Goal: Task Accomplishment & Management: Use online tool/utility

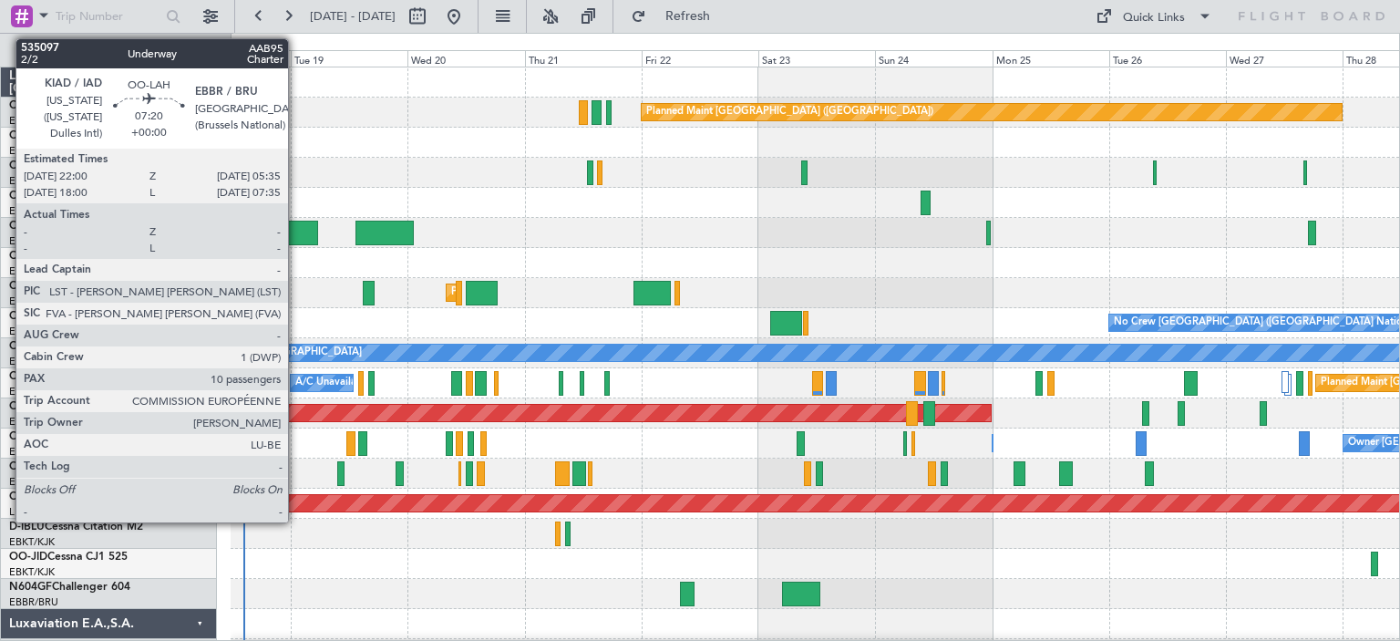
click at [296, 225] on div at bounding box center [298, 233] width 37 height 25
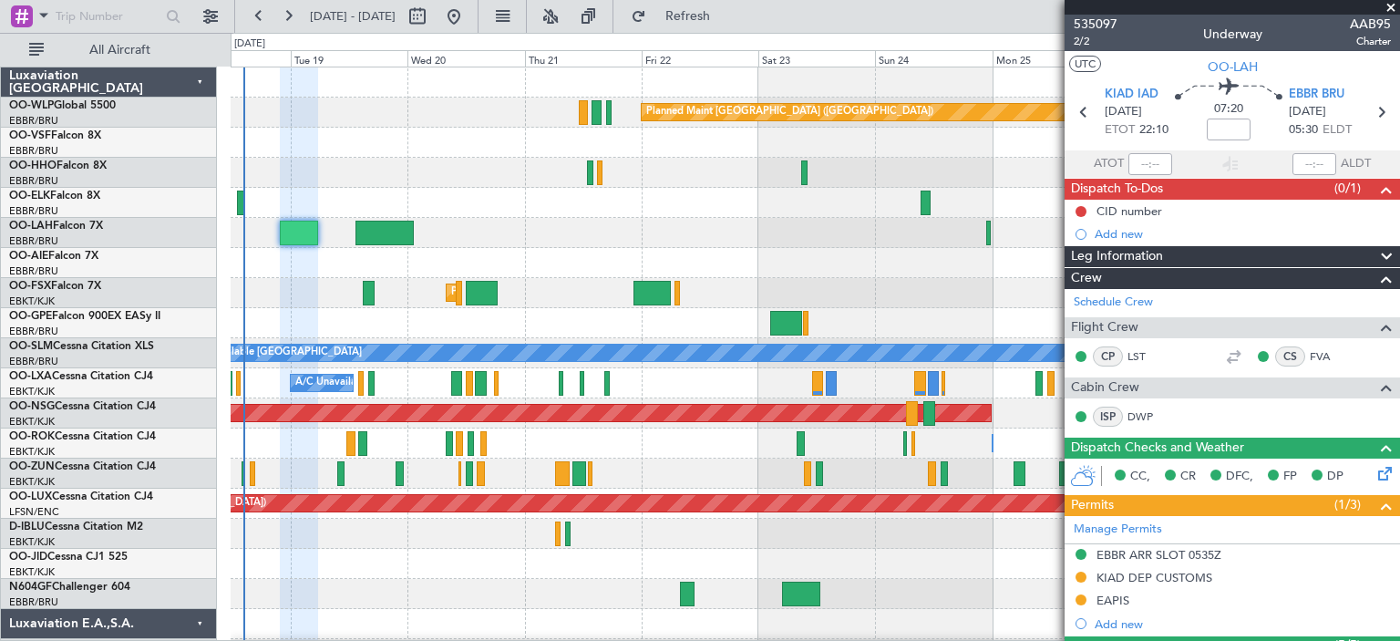
click at [1390, 9] on span at bounding box center [1391, 8] width 18 height 16
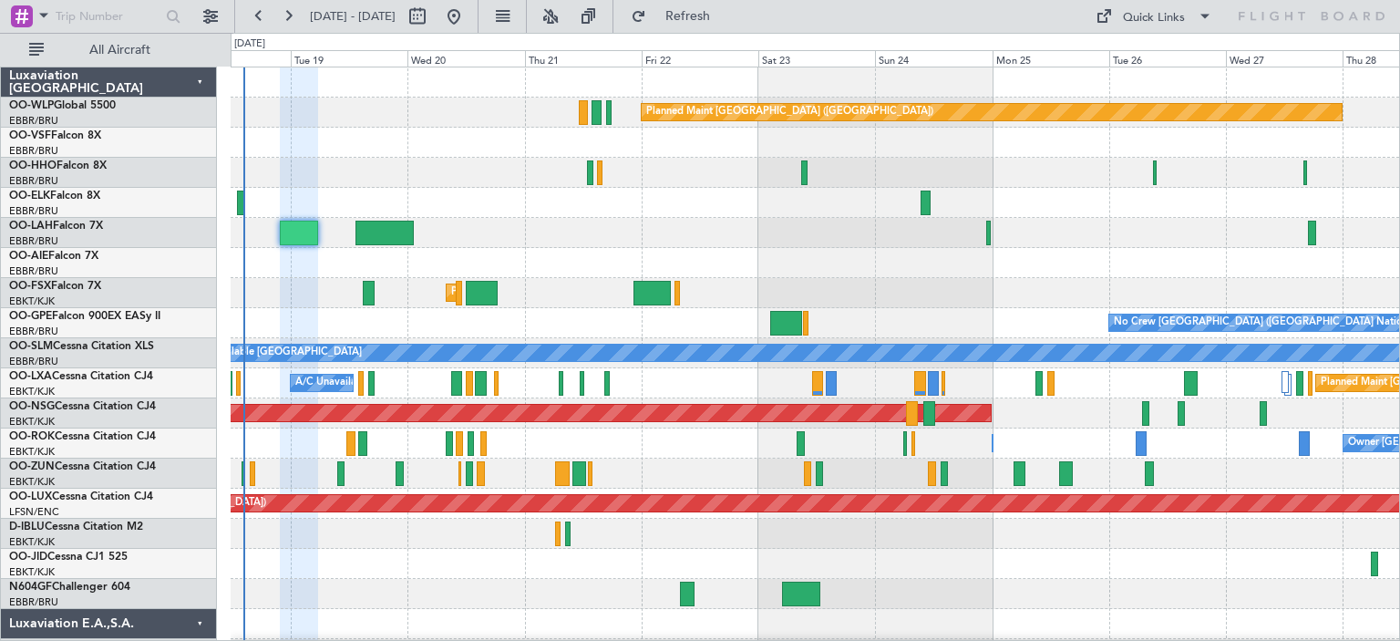
type input "0"
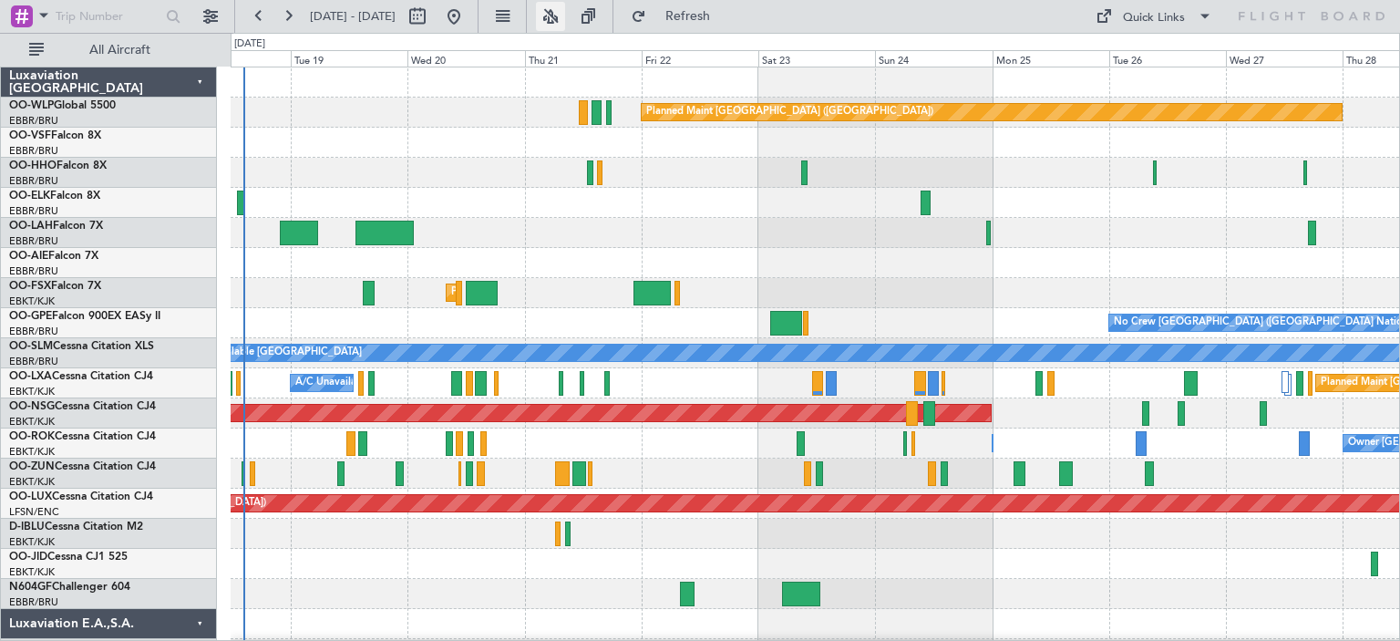
click at [565, 15] on button at bounding box center [550, 16] width 29 height 29
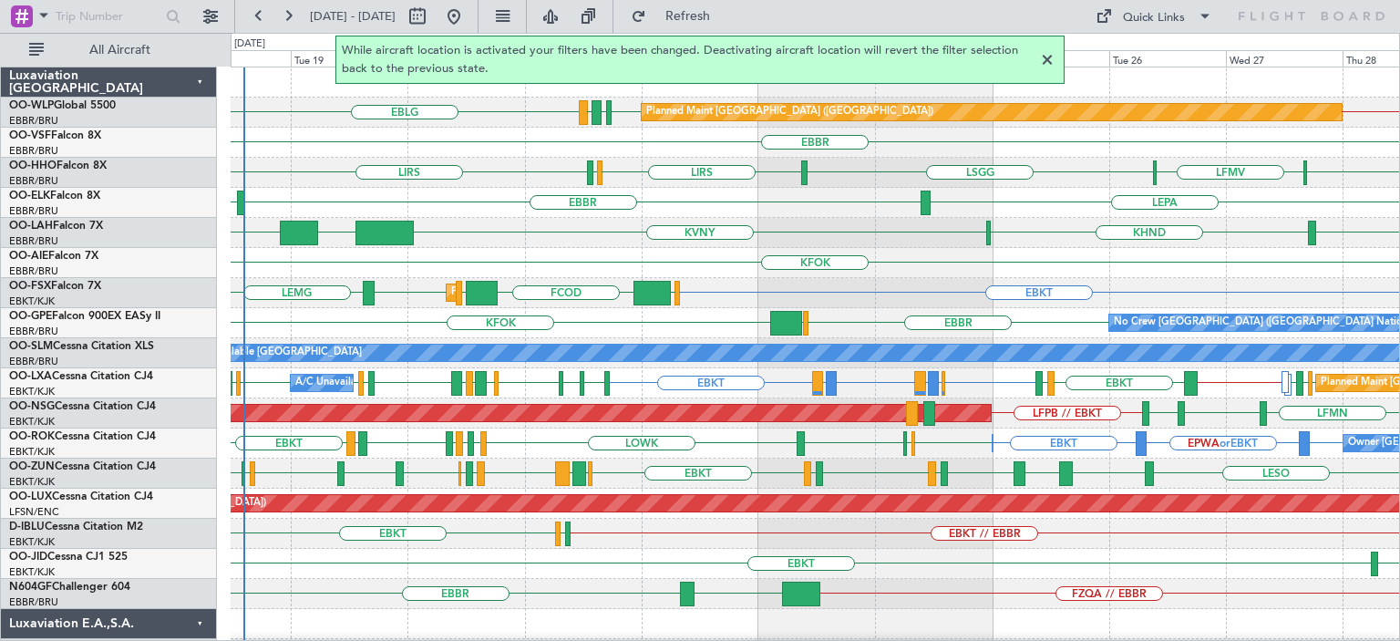
click at [1047, 57] on div at bounding box center [1047, 60] width 22 height 22
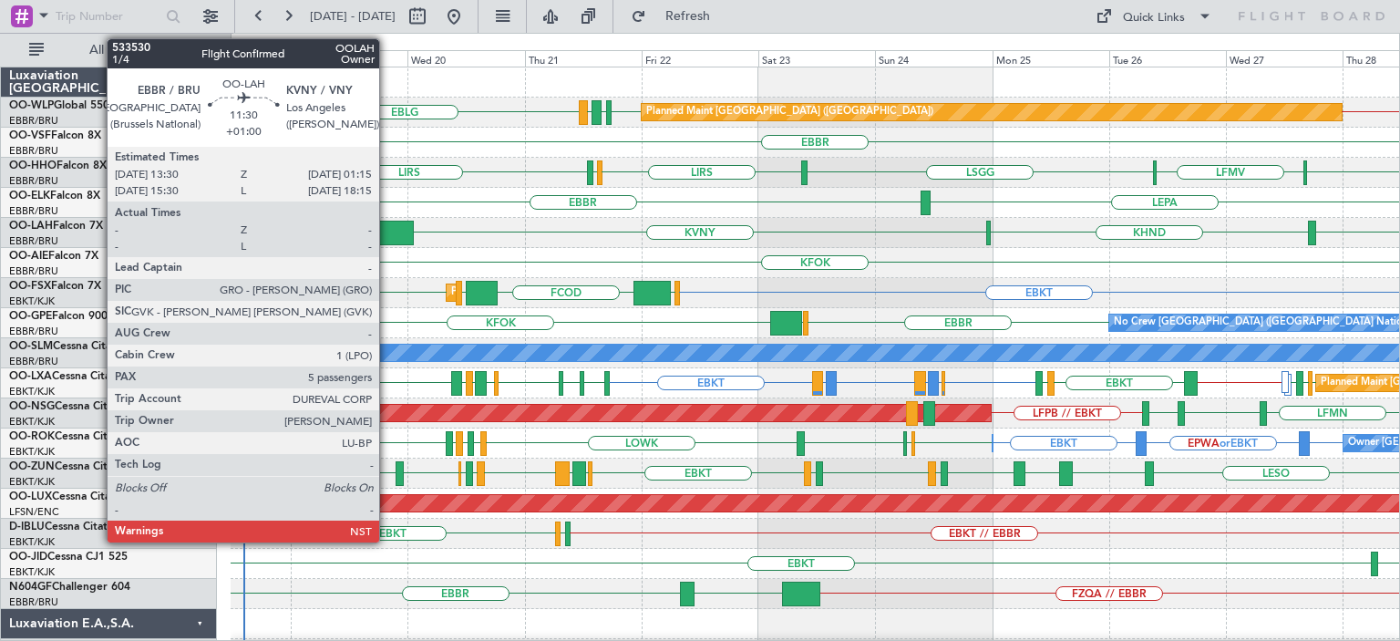
click at [387, 229] on div at bounding box center [383, 233] width 57 height 25
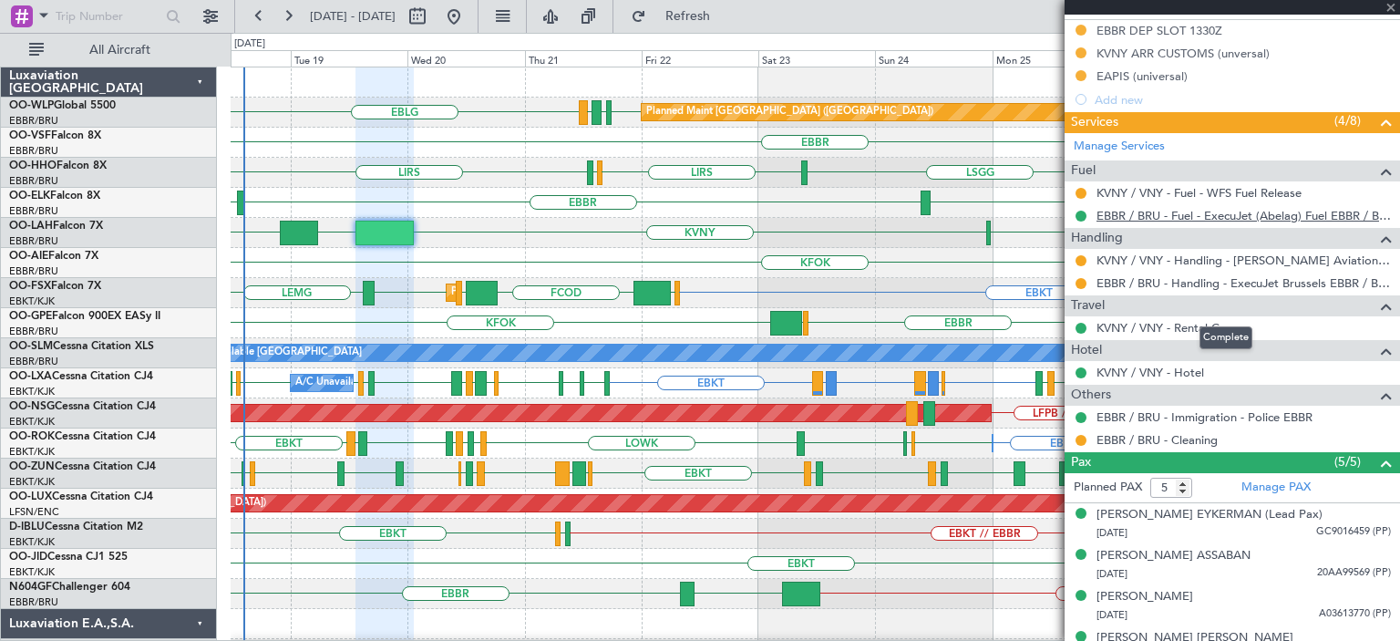
scroll to position [611, 0]
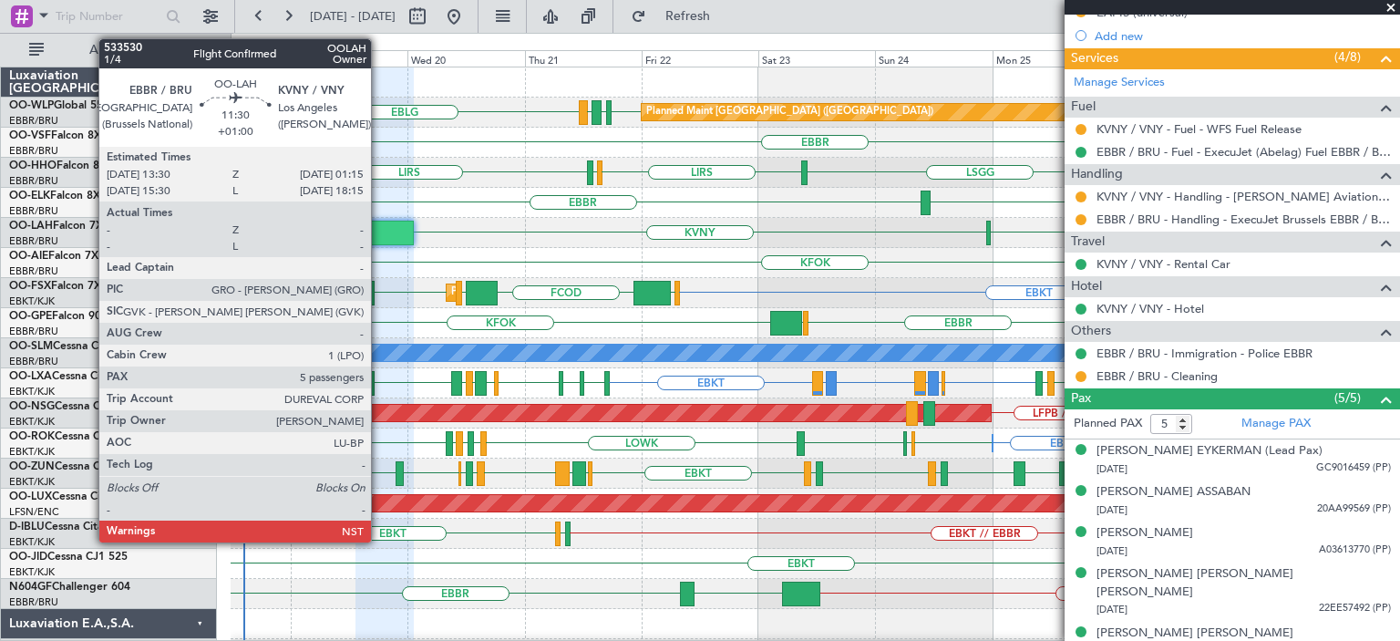
click at [379, 223] on div at bounding box center [383, 233] width 57 height 25
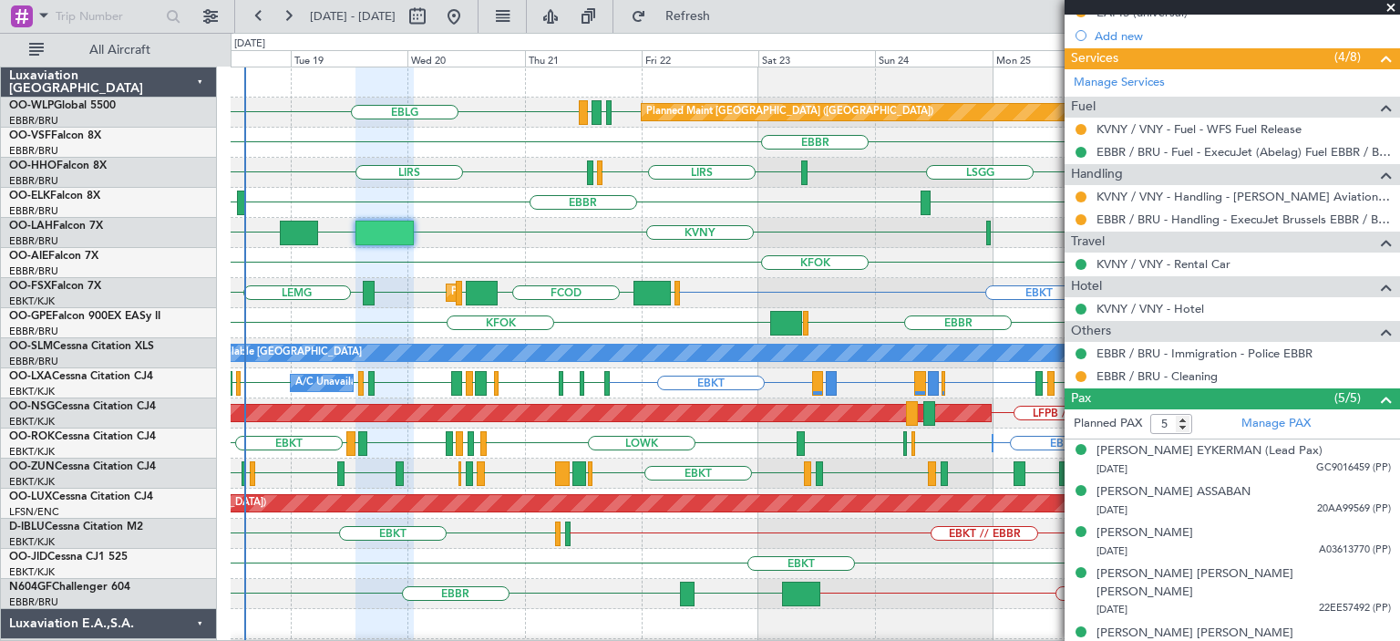
click at [554, 249] on div "KFOK" at bounding box center [815, 263] width 1169 height 30
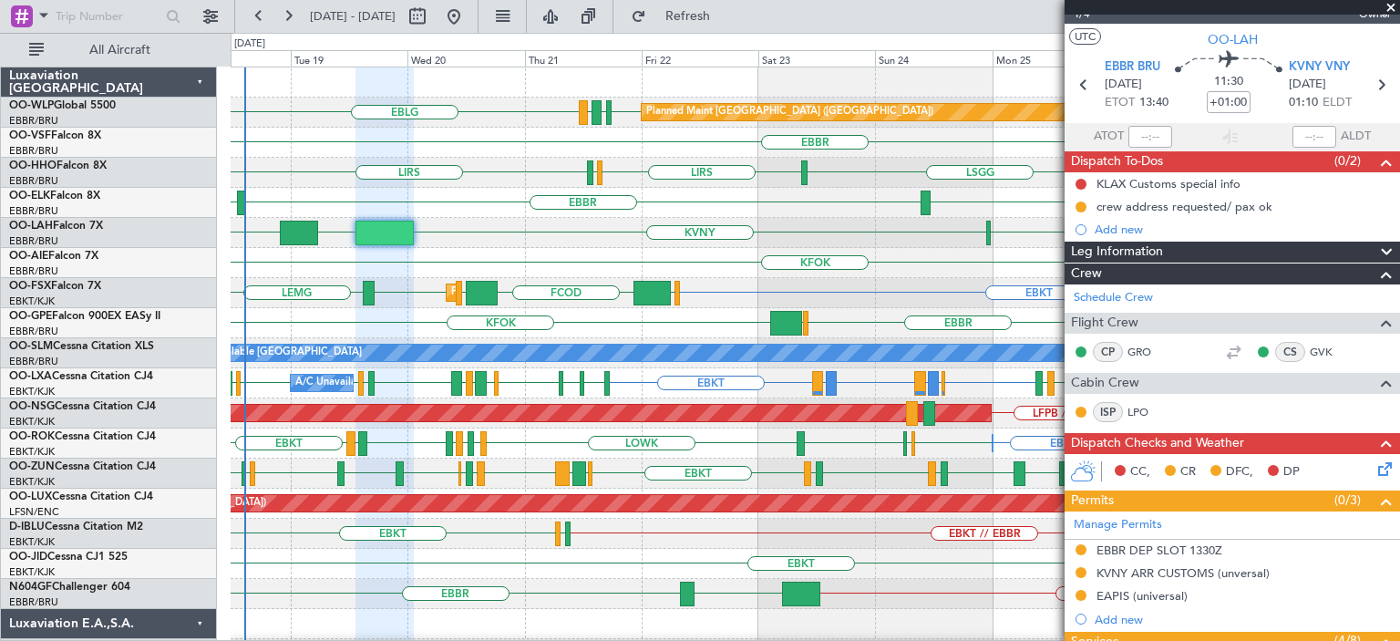
scroll to position [0, 0]
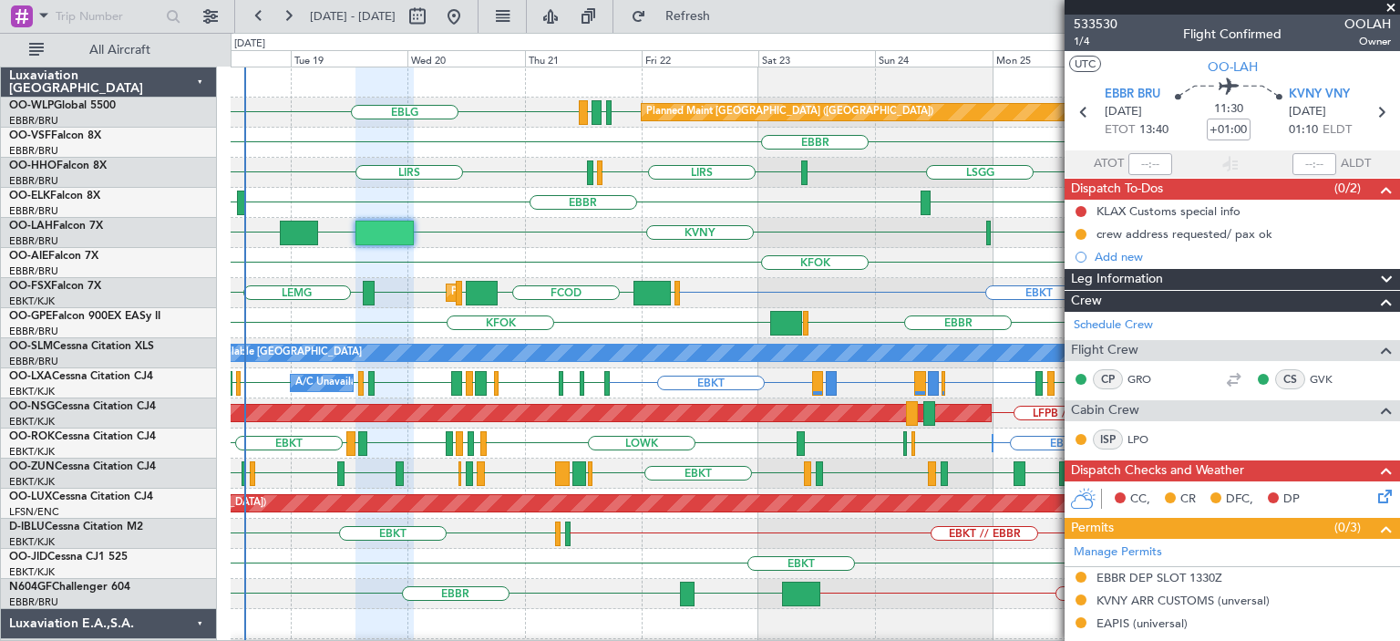
click at [1390, 3] on span at bounding box center [1391, 8] width 18 height 16
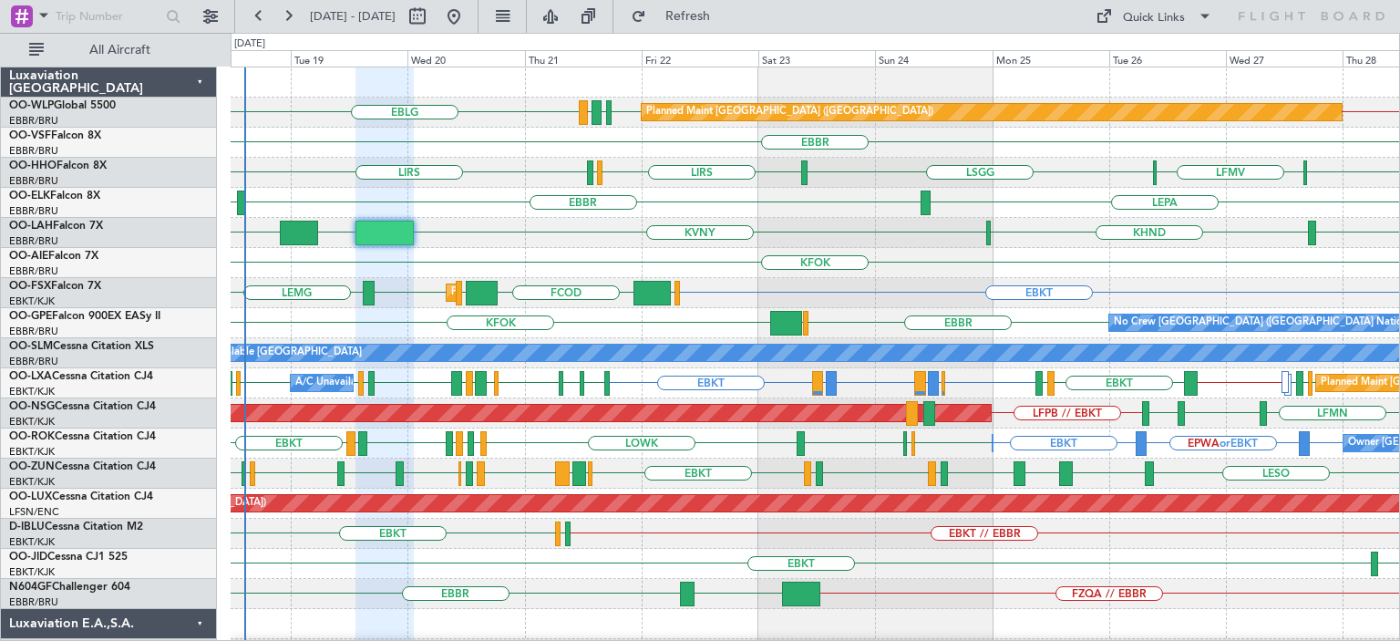
type input "0"
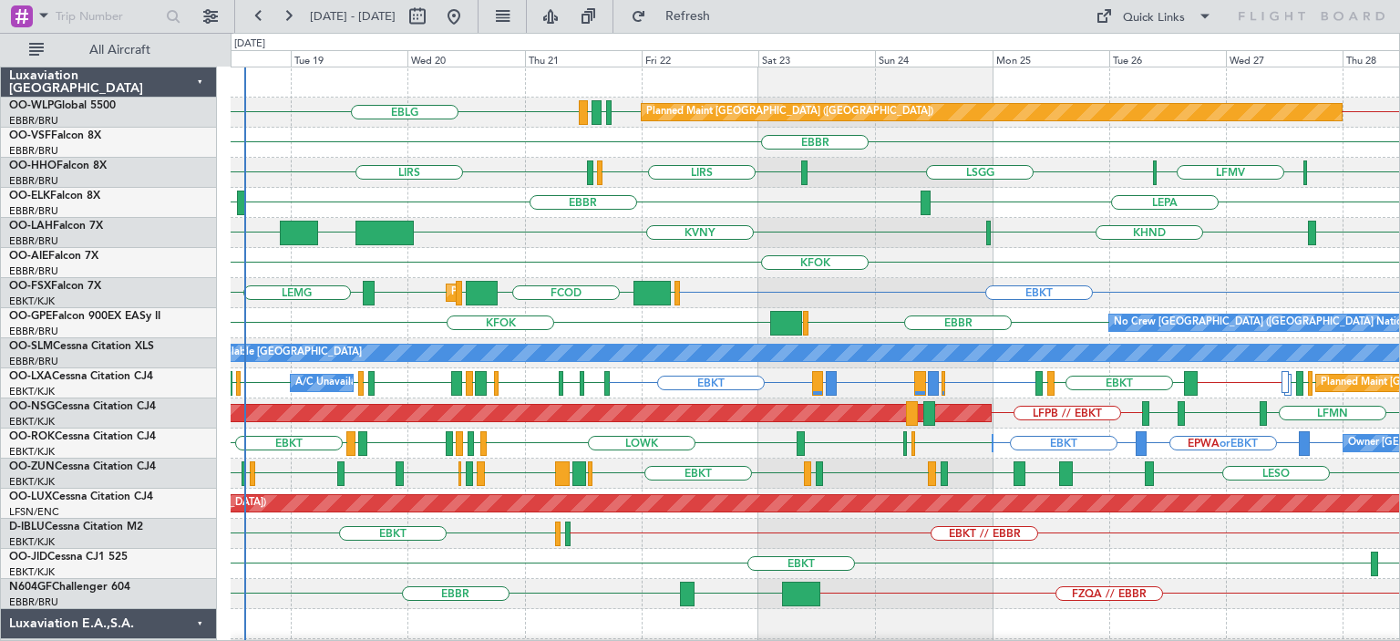
click at [320, 268] on div "KFOK" at bounding box center [815, 263] width 1169 height 30
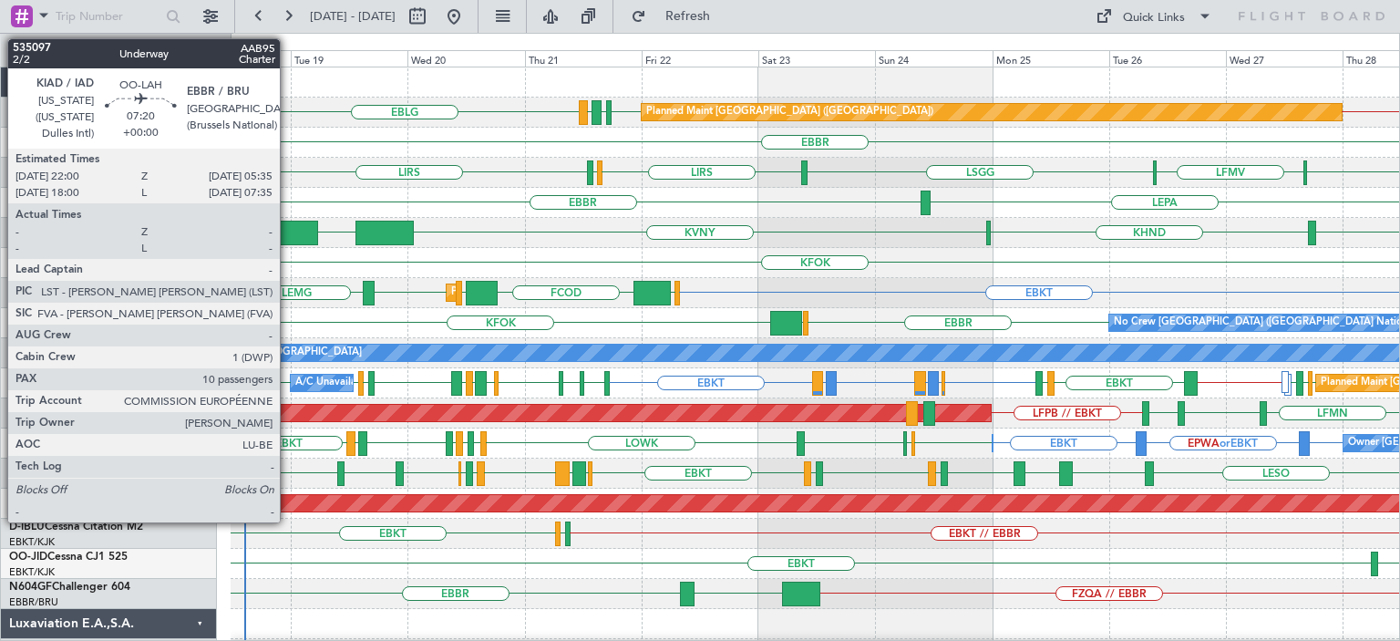
click at [289, 228] on div at bounding box center [298, 233] width 37 height 25
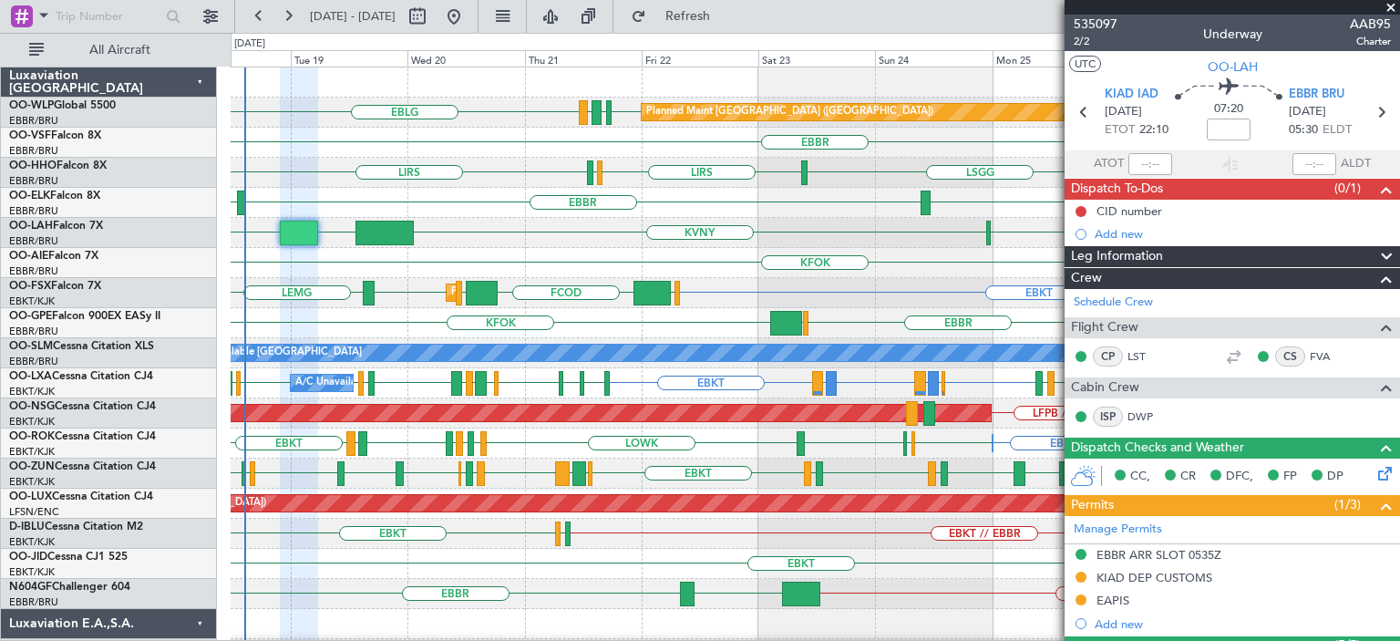
click at [445, 211] on div "LEPA LFMN [GEOGRAPHIC_DATA]" at bounding box center [815, 203] width 1169 height 30
click at [1389, 6] on span at bounding box center [1391, 8] width 18 height 16
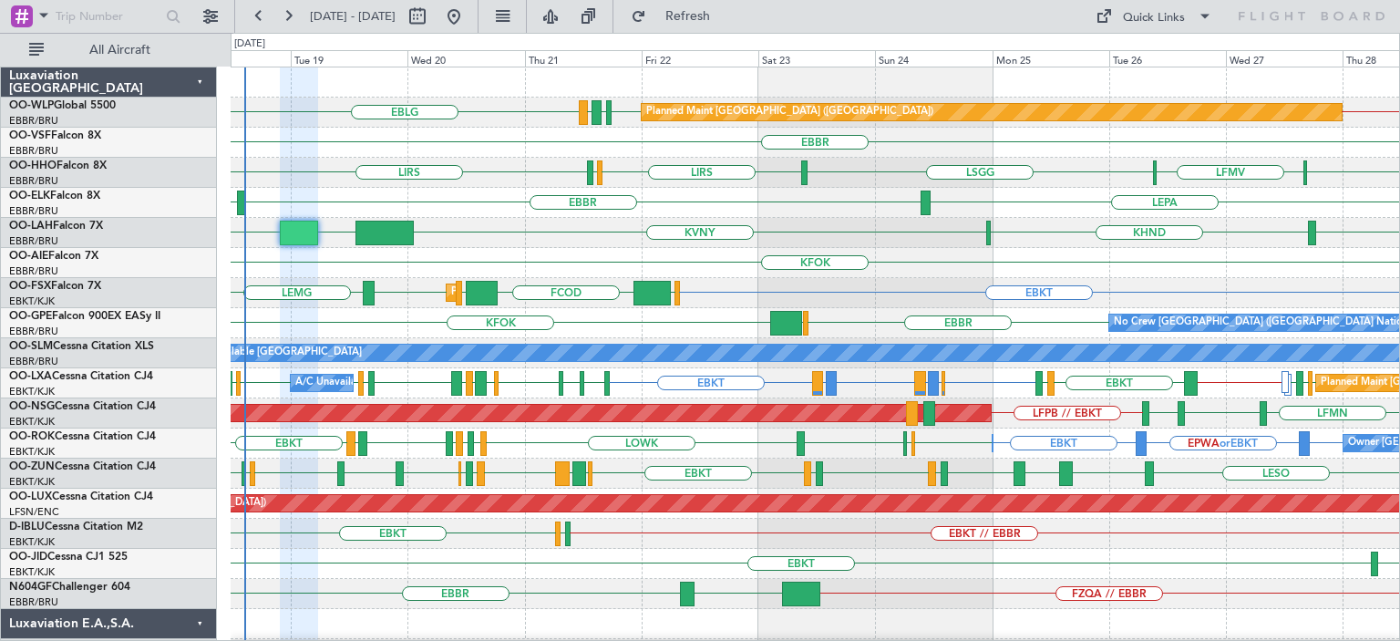
type input "0"
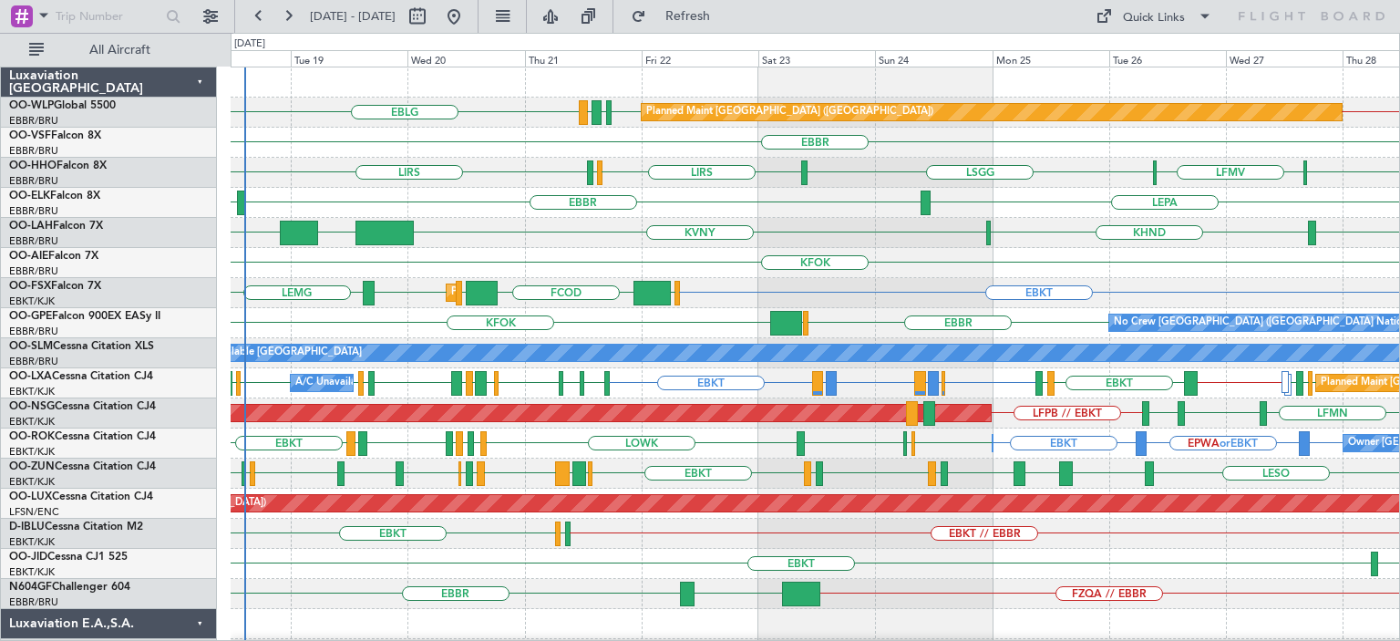
click at [456, 170] on div "LSGG LFMV [GEOGRAPHIC_DATA] LIRS LIRS [GEOGRAPHIC_DATA] AOG Maint Geneva ([GEOG…" at bounding box center [815, 173] width 1169 height 30
click at [938, 287] on div "EBKT [GEOGRAPHIC_DATA] [GEOGRAPHIC_DATA] EBKT EGGW FCOD Planned Maint [GEOGRAPH…" at bounding box center [815, 293] width 1169 height 30
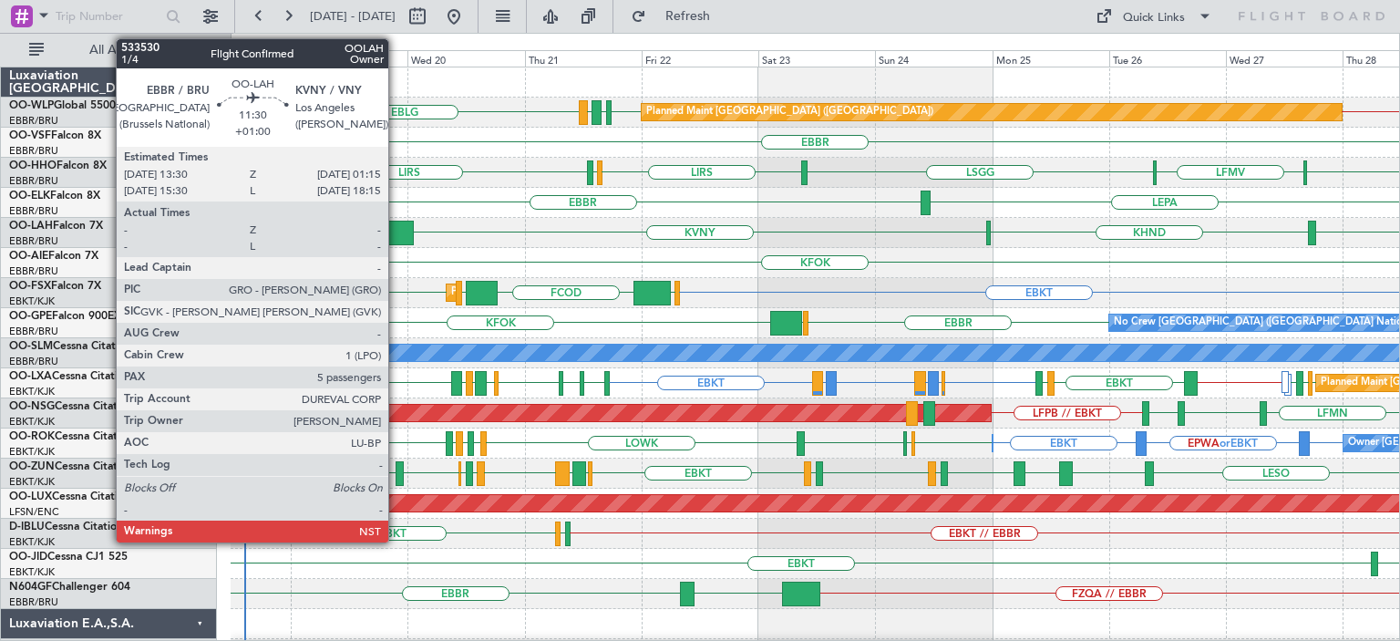
click at [397, 229] on div at bounding box center [383, 233] width 57 height 25
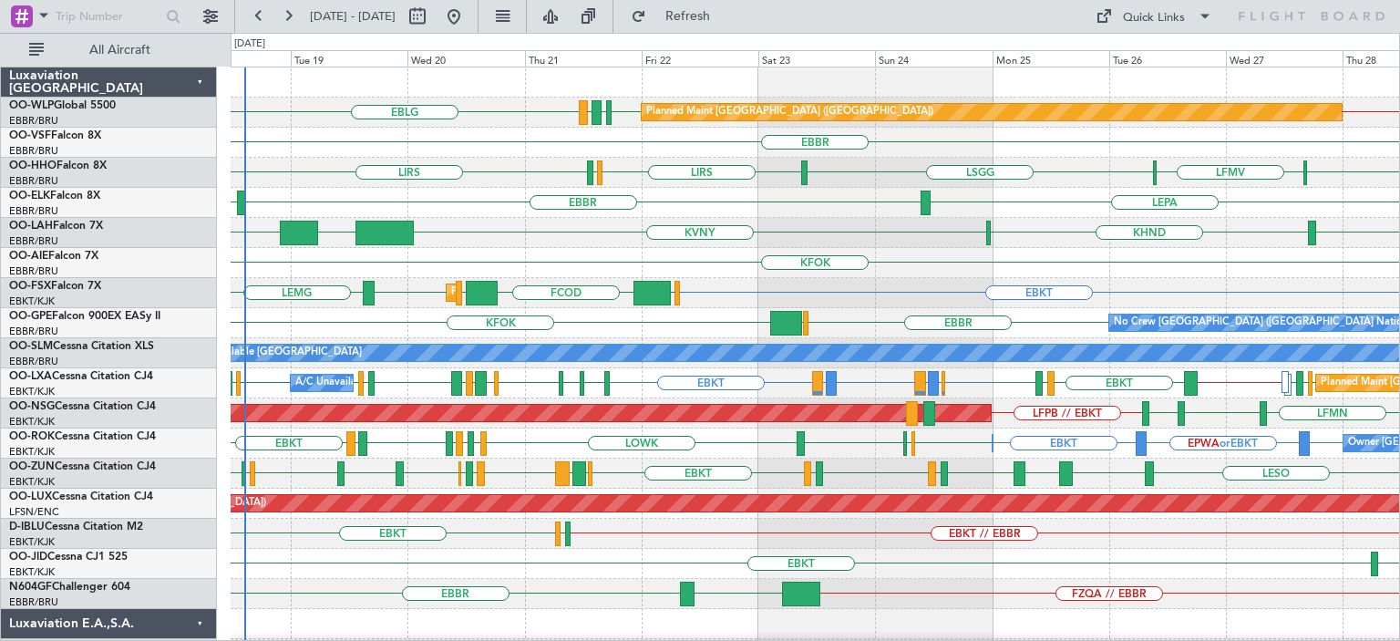
click at [719, 79] on div at bounding box center [815, 82] width 1169 height 30
click at [726, 22] on span "Refresh" at bounding box center [688, 16] width 77 height 13
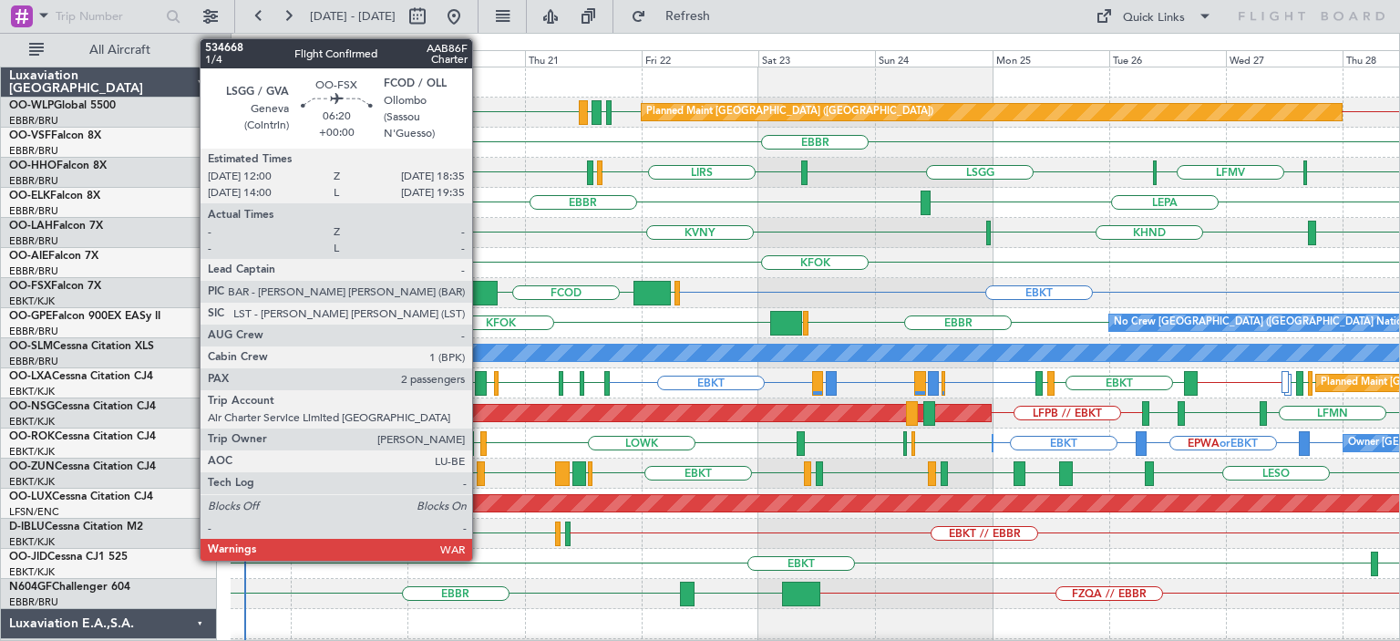
click at [482, 283] on div at bounding box center [482, 293] width 33 height 25
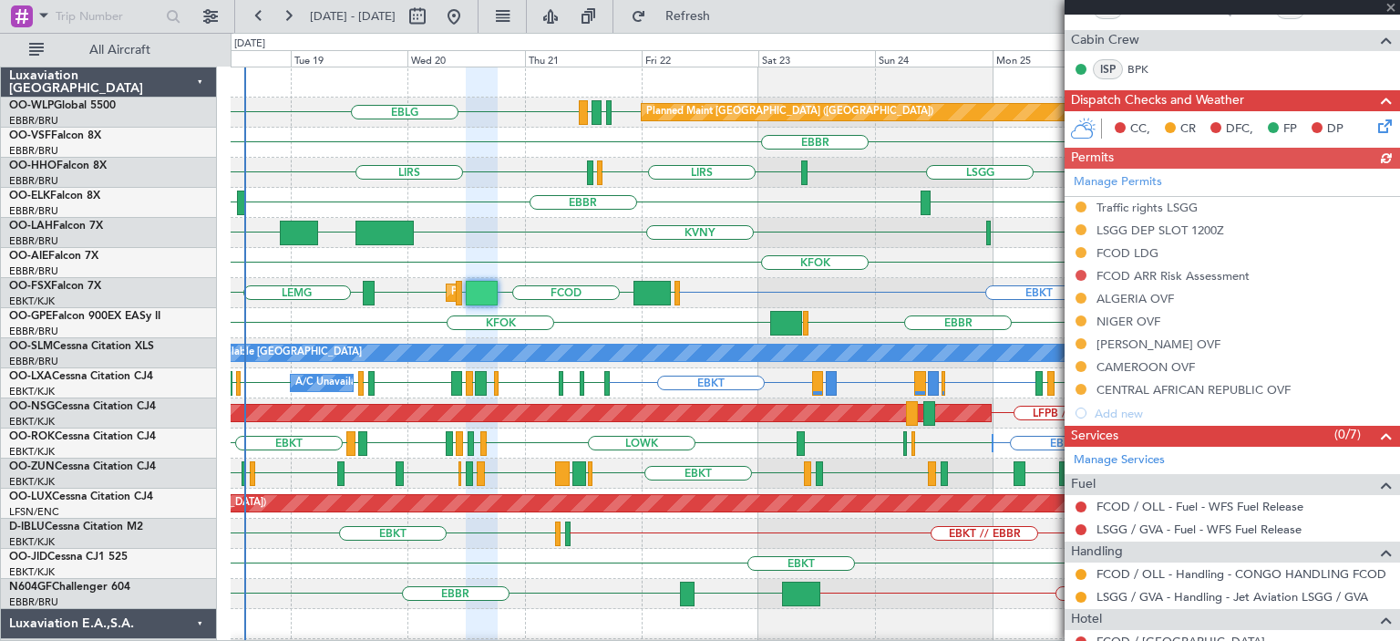
scroll to position [356, 0]
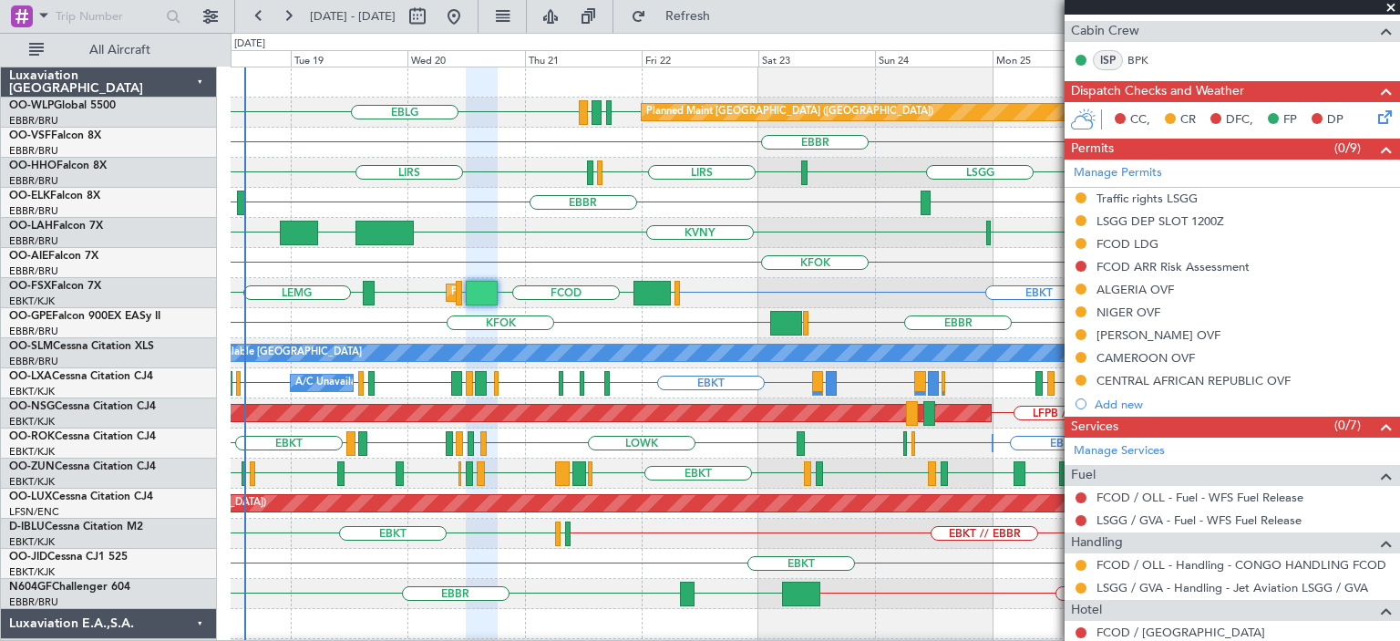
click at [1392, 6] on span at bounding box center [1391, 8] width 18 height 16
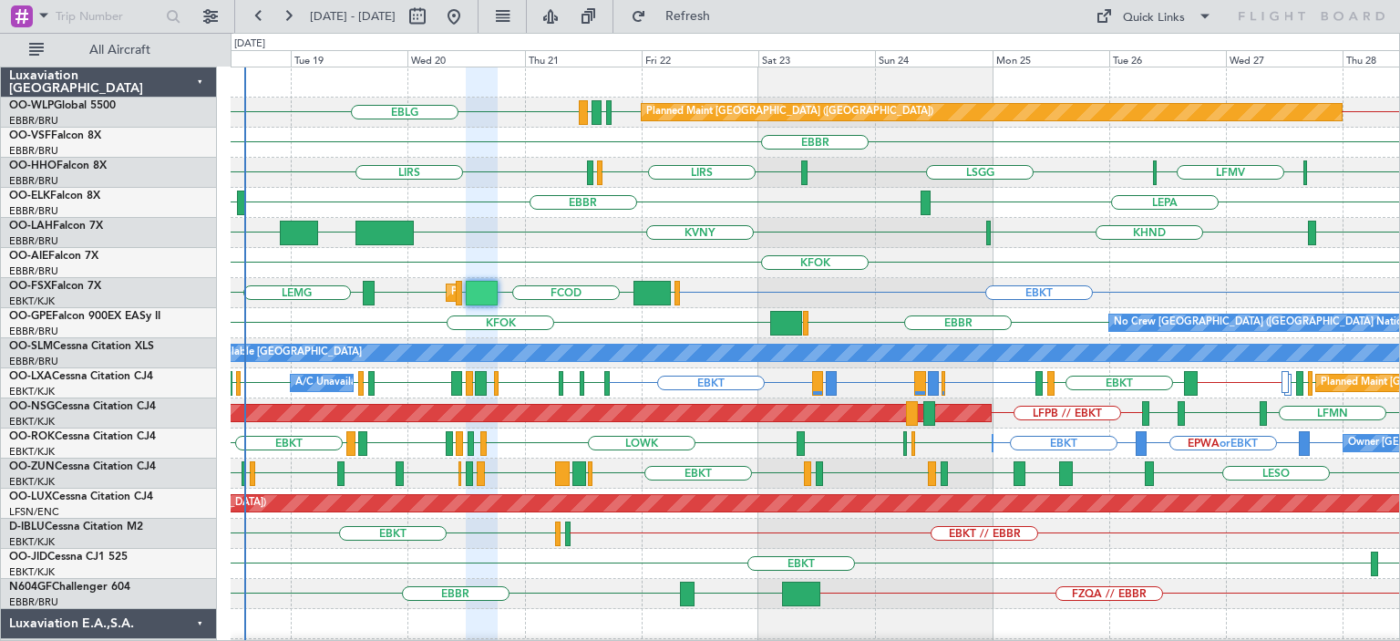
type input "0"
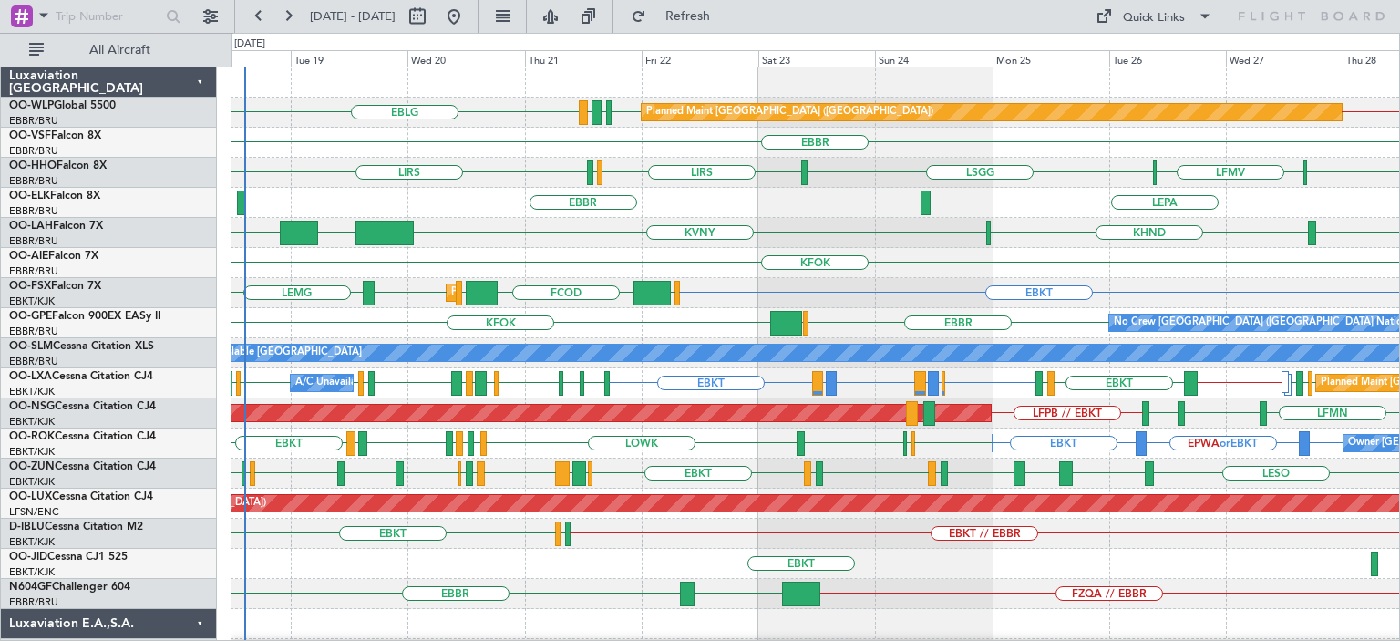
scroll to position [0, 0]
click at [645, 211] on div "LEPA LFMN [GEOGRAPHIC_DATA]" at bounding box center [815, 203] width 1169 height 30
click at [888, 280] on div "EBKT [GEOGRAPHIC_DATA] [GEOGRAPHIC_DATA] EBKT EGGW FCOD Planned Maint [GEOGRAPH…" at bounding box center [815, 293] width 1169 height 30
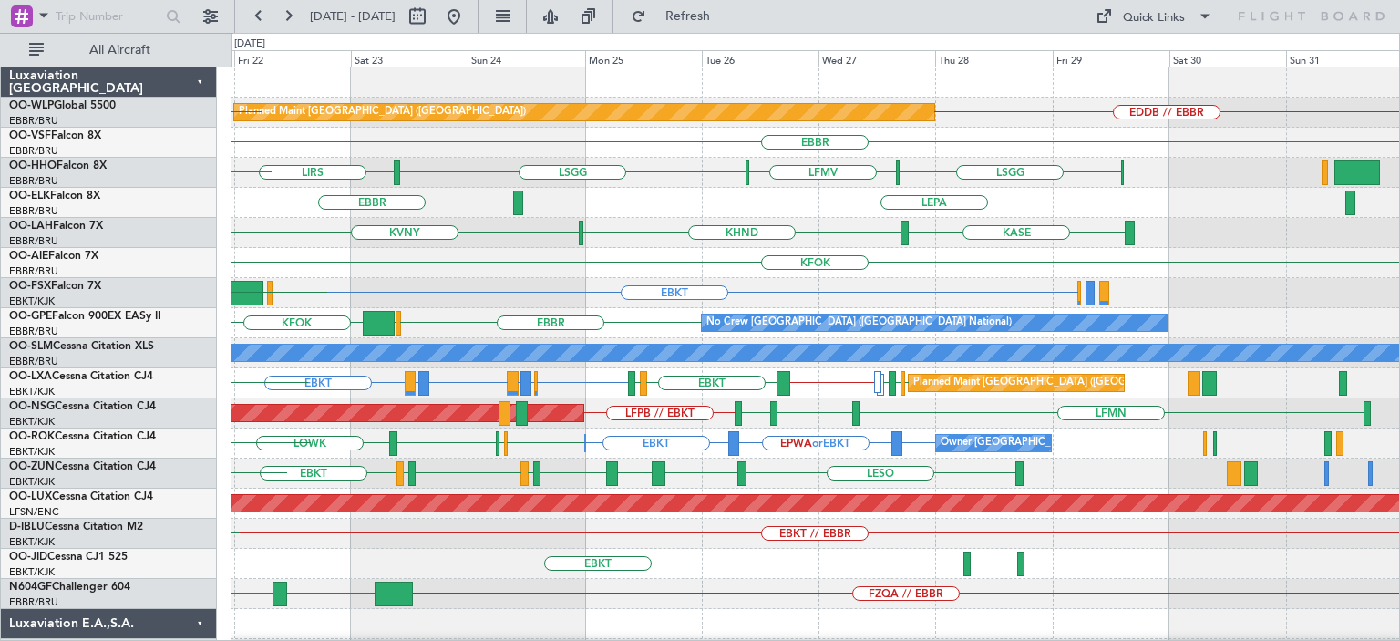
click at [602, 320] on div "EDDB // EBBR EDDB Planned Maint [GEOGRAPHIC_DATA] ([GEOGRAPHIC_DATA]) LDDU EBLG…" at bounding box center [815, 548] width 1169 height 963
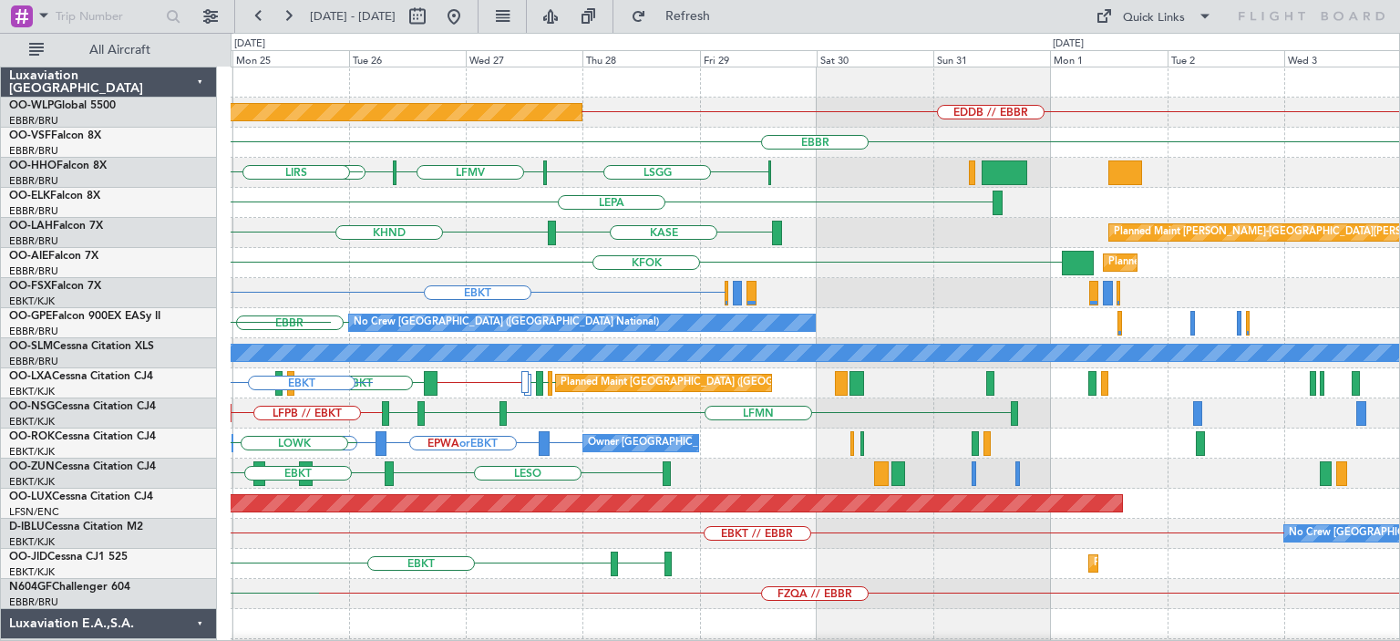
click at [851, 284] on div "EDDB // EBBR Planned Maint [GEOGRAPHIC_DATA] ([GEOGRAPHIC_DATA]) [GEOGRAPHIC_DA…" at bounding box center [815, 548] width 1169 height 963
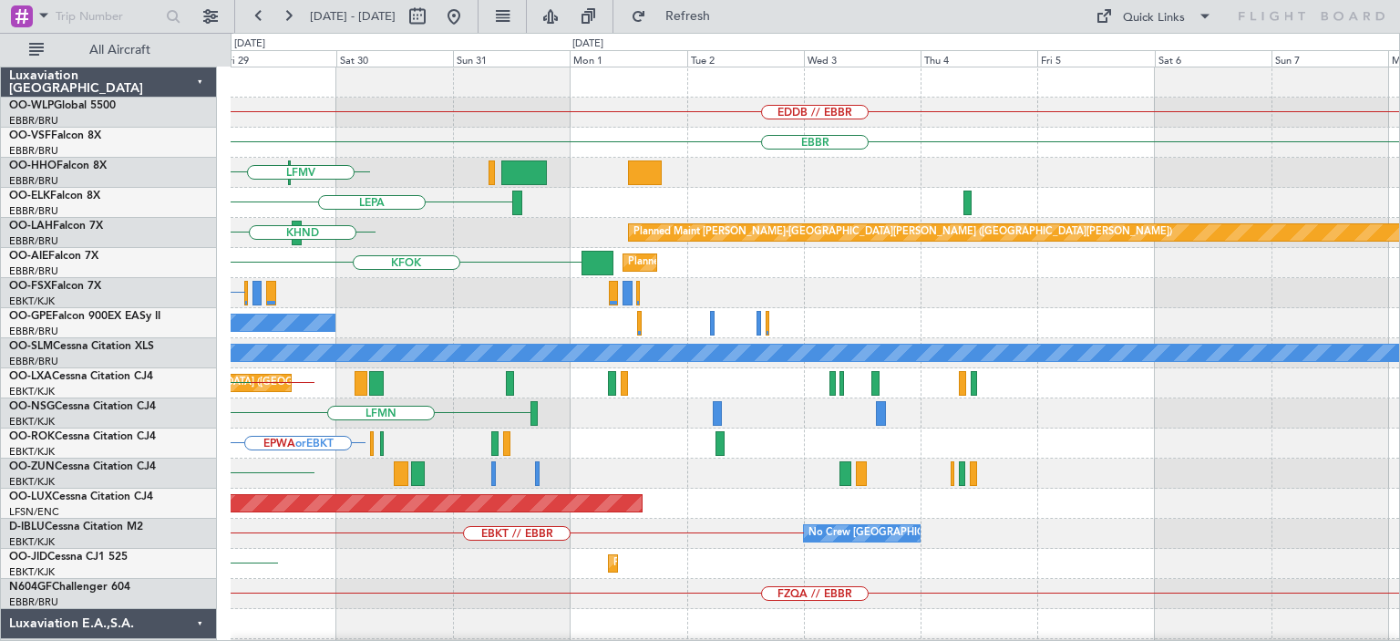
click at [693, 326] on div "EDDB // EBBR Planned Maint [GEOGRAPHIC_DATA] ([GEOGRAPHIC_DATA]) [GEOGRAPHIC_DA…" at bounding box center [815, 548] width 1169 height 963
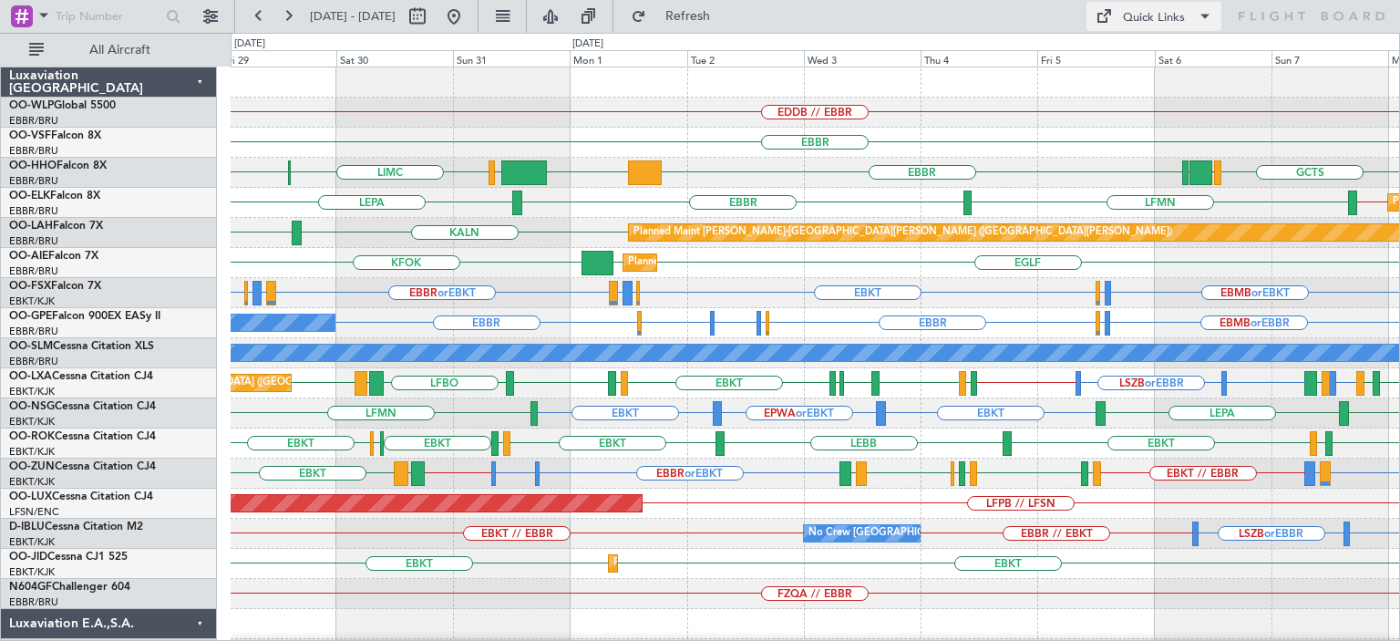
click at [1128, 18] on div "Quick Links" at bounding box center [1154, 18] width 62 height 18
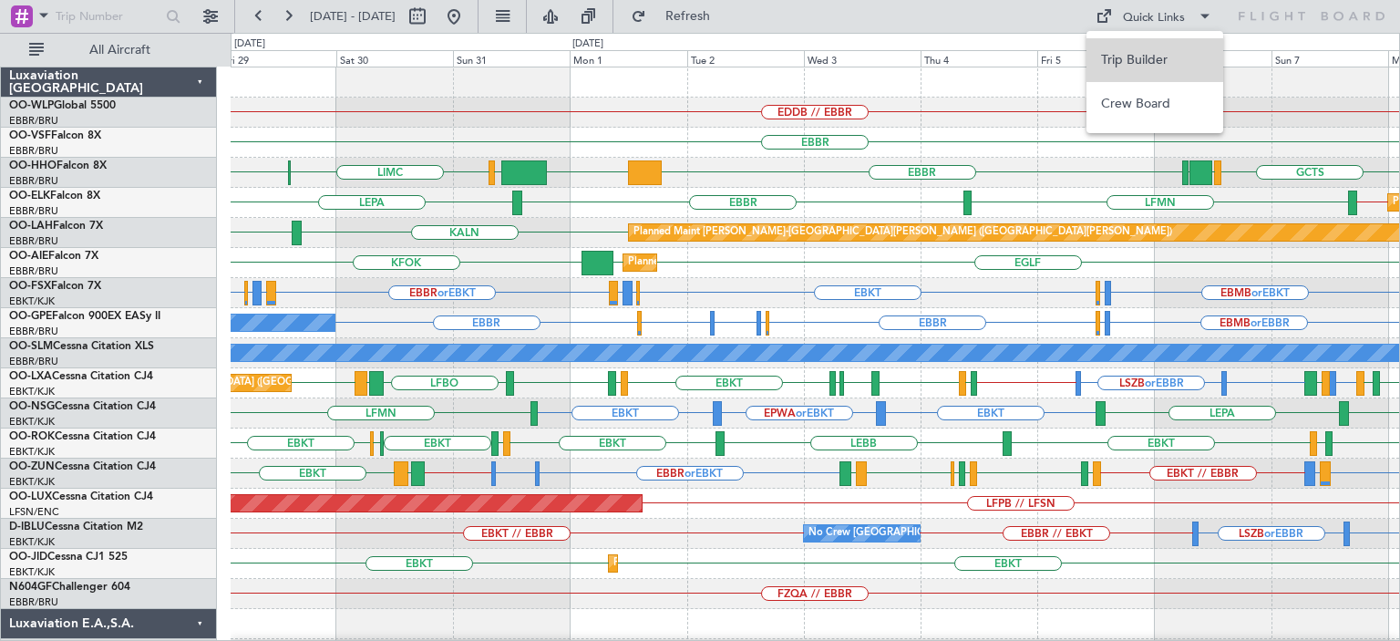
click at [1136, 58] on button "Trip Builder" at bounding box center [1155, 60] width 137 height 44
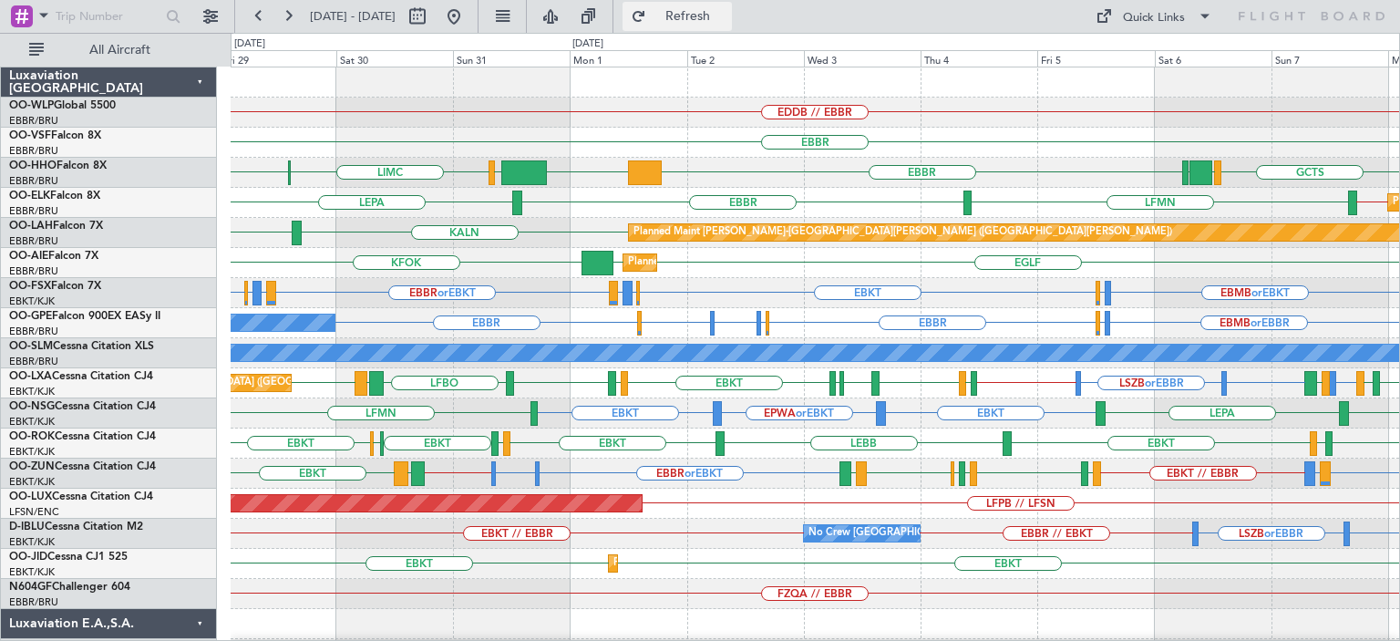
click at [723, 15] on span "Refresh" at bounding box center [688, 16] width 77 height 13
click at [723, 148] on div "EBBR" at bounding box center [815, 143] width 1169 height 30
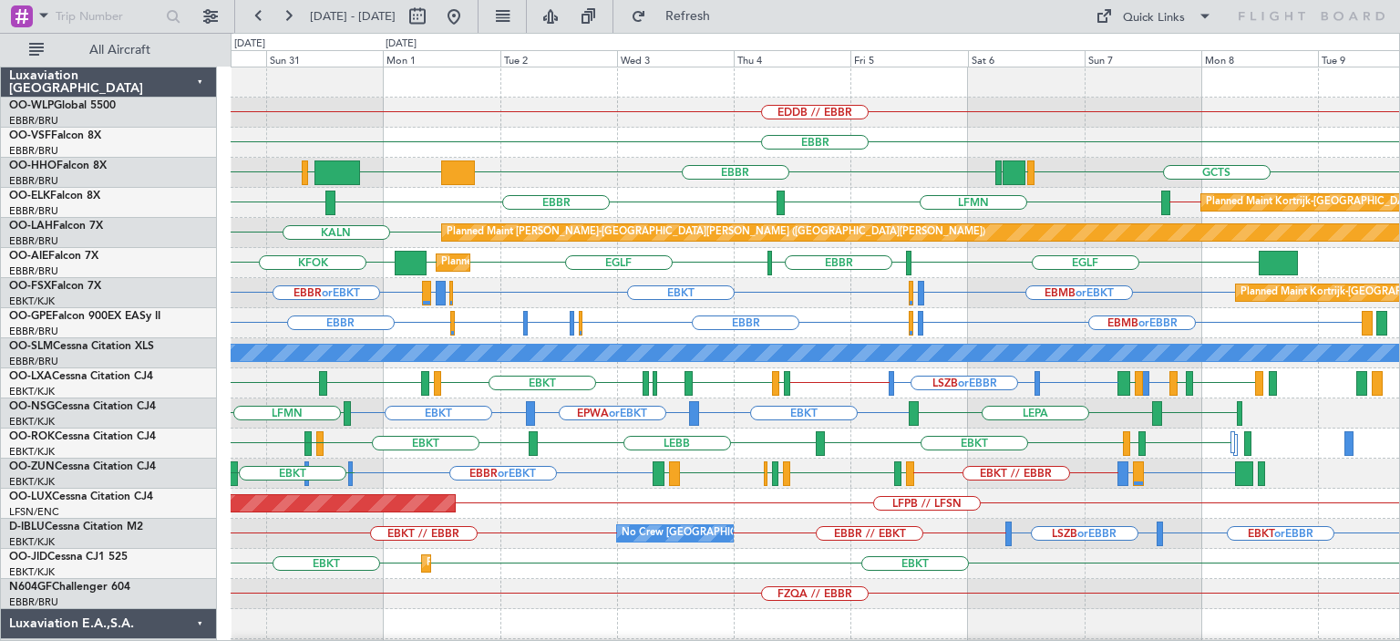
click at [835, 163] on div "EDDB // EBBR [GEOGRAPHIC_DATA] LIMC [GEOGRAPHIC_DATA] KTEB [GEOGRAPHIC_DATA] GC…" at bounding box center [815, 593] width 1169 height 1053
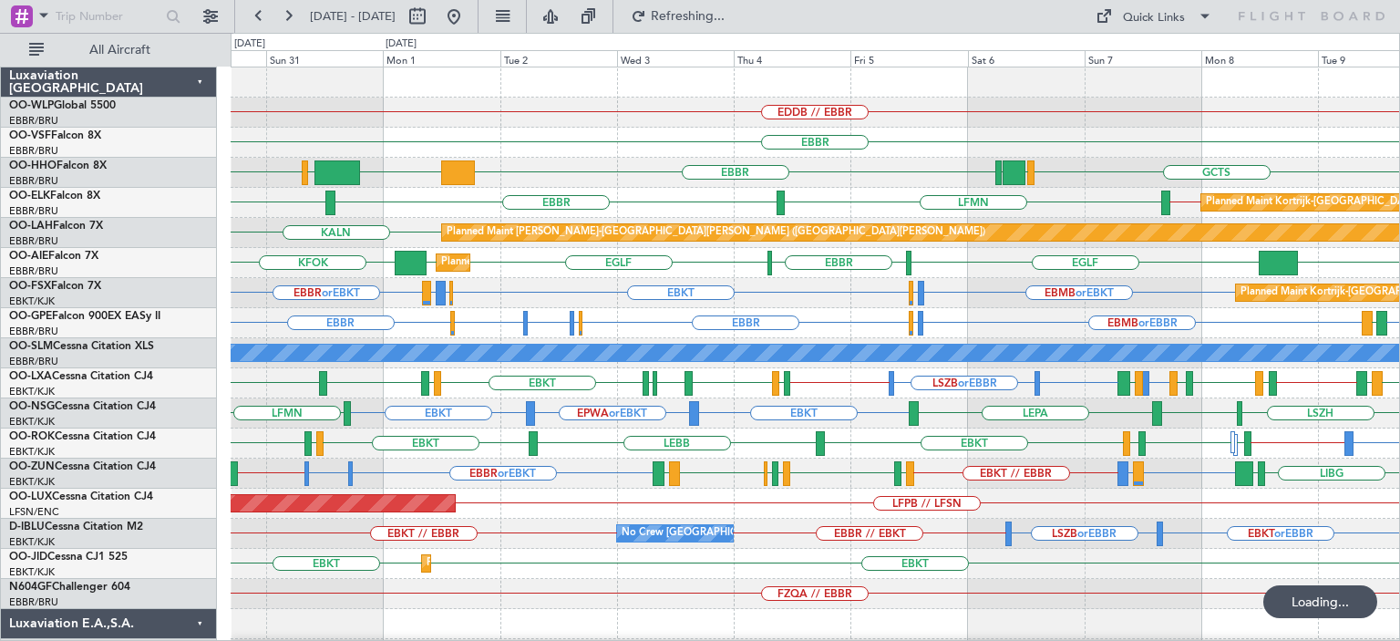
click at [792, 294] on div "Planned Maint Kortrijk-[GEOGRAPHIC_DATA] EBBR or EBKT EBKT EBBR or EBKT LIRZ or…" at bounding box center [815, 293] width 1169 height 30
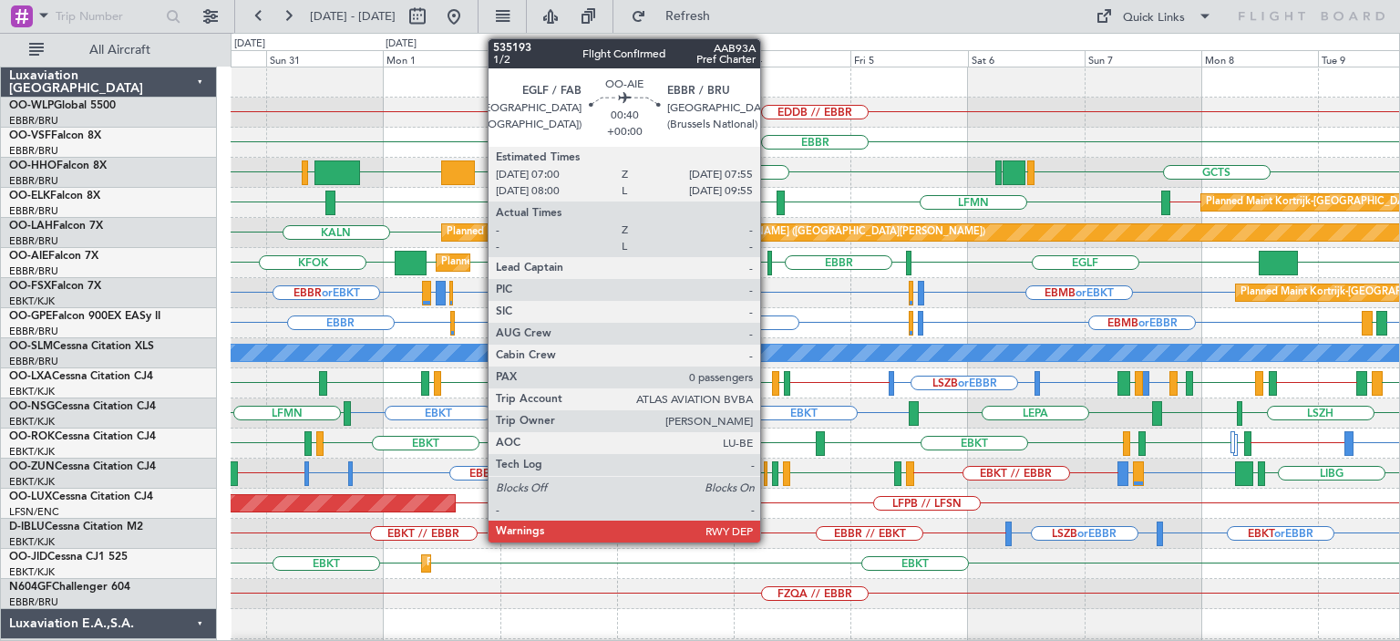
click at [768, 257] on div at bounding box center [770, 263] width 5 height 25
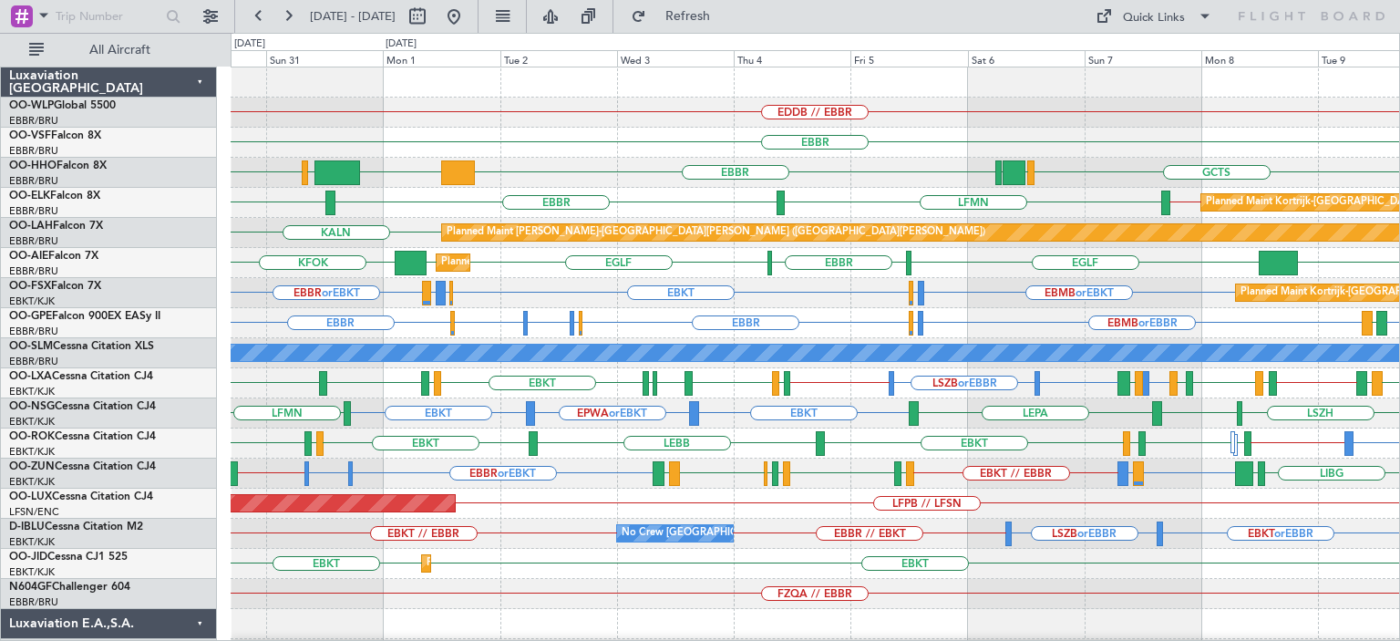
click at [575, 108] on div "EDDB // EBBR" at bounding box center [815, 113] width 1169 height 30
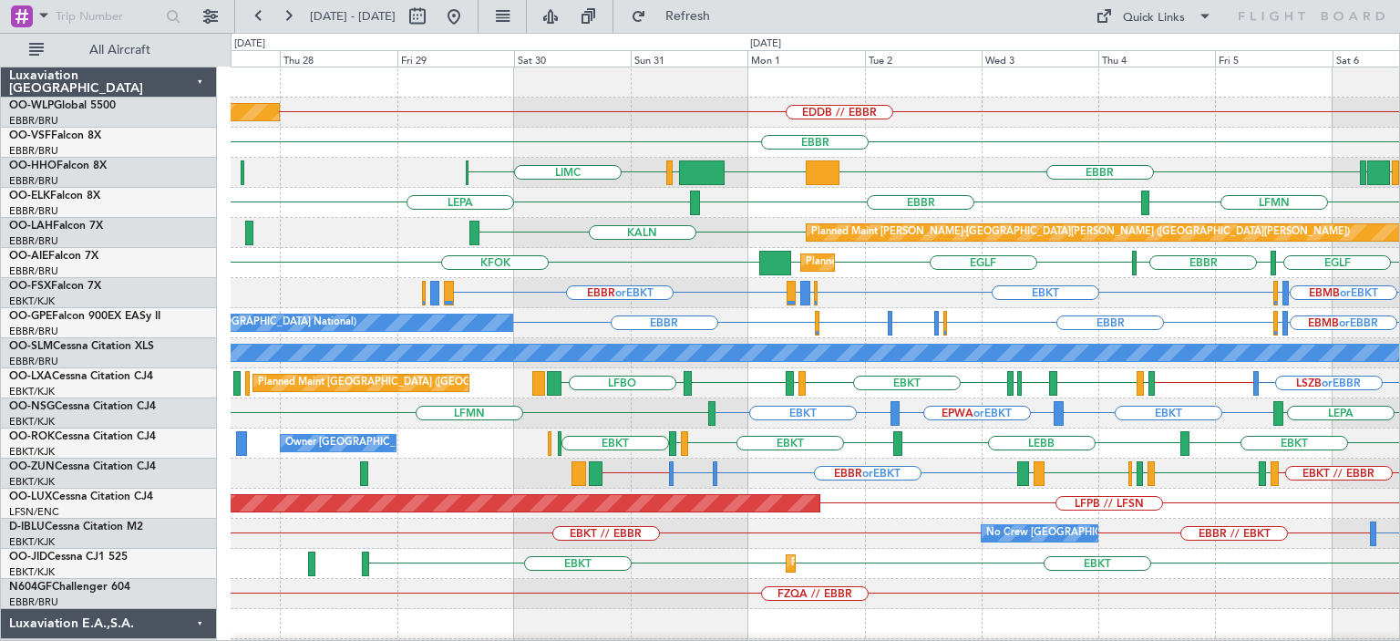
click at [748, 161] on div "EDDB // EBBR Planned Maint [GEOGRAPHIC_DATA] ([GEOGRAPHIC_DATA]) [GEOGRAPHIC_DA…" at bounding box center [815, 578] width 1169 height 1023
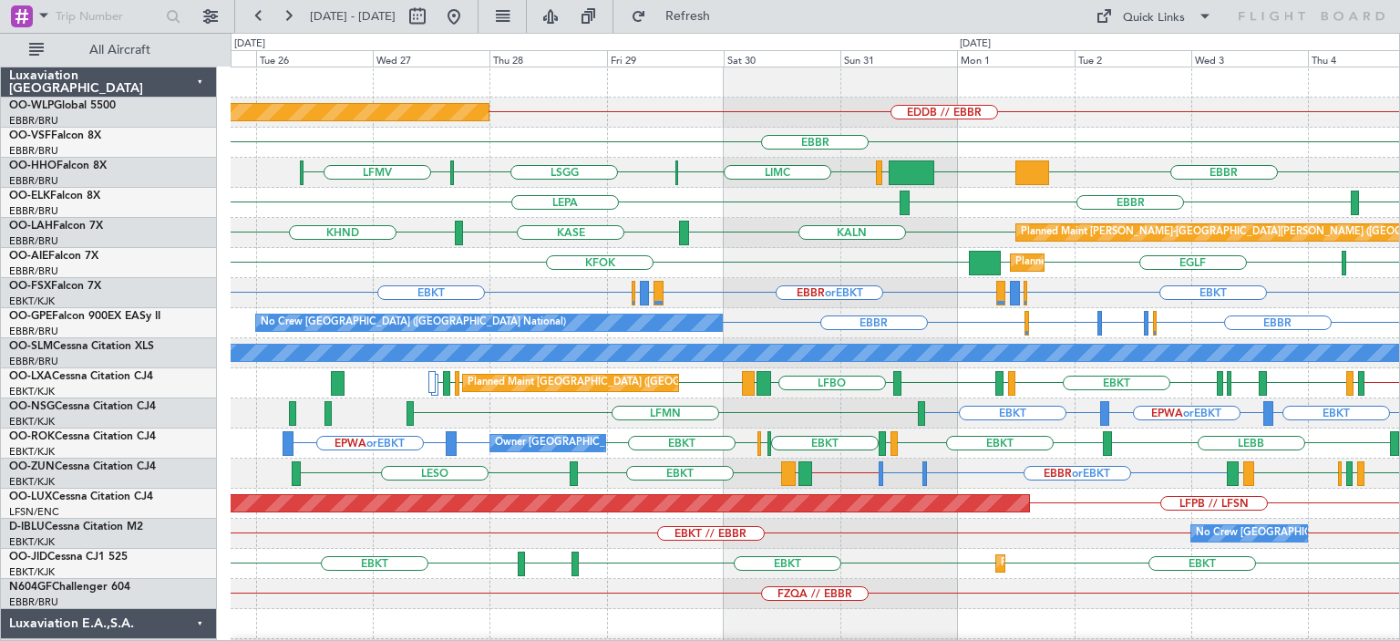
click at [599, 121] on div "Planned Maint [GEOGRAPHIC_DATA] ([GEOGRAPHIC_DATA]) EDDB // EBBR" at bounding box center [815, 113] width 1169 height 30
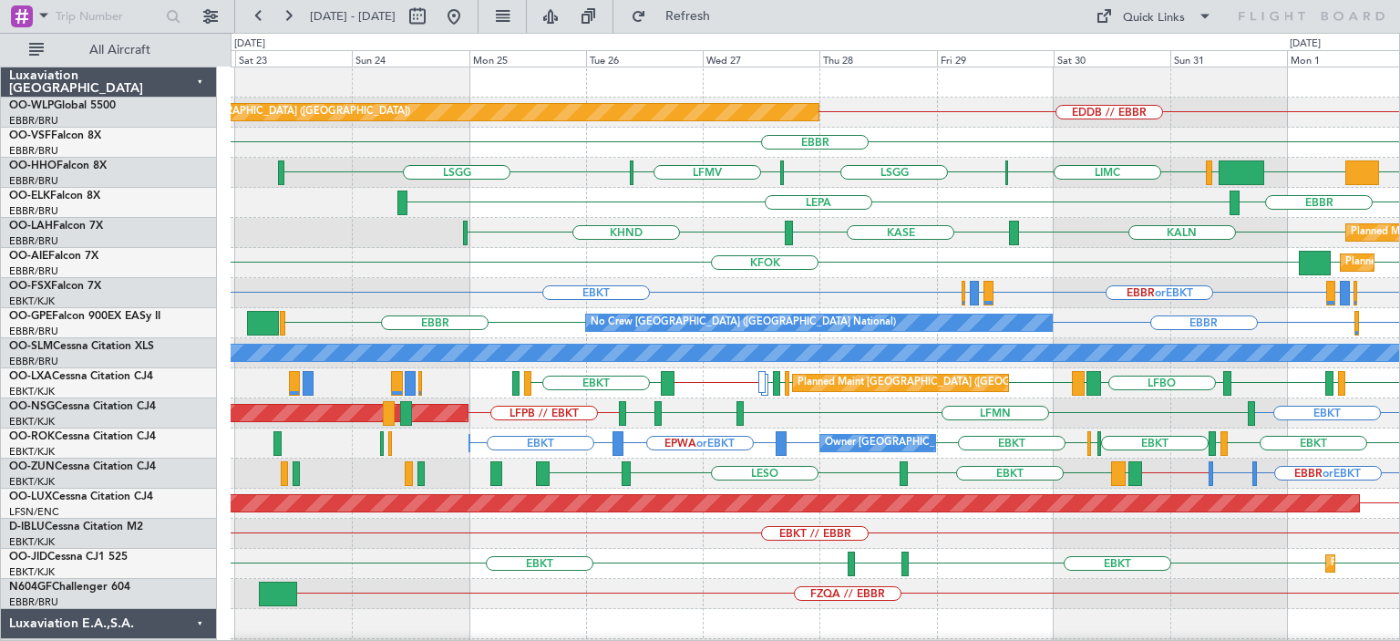
click at [1003, 262] on div "Planned Maint [GEOGRAPHIC_DATA] ([GEOGRAPHIC_DATA]) EDDB // EBBR [GEOGRAPHIC_DA…" at bounding box center [815, 593] width 1169 height 1053
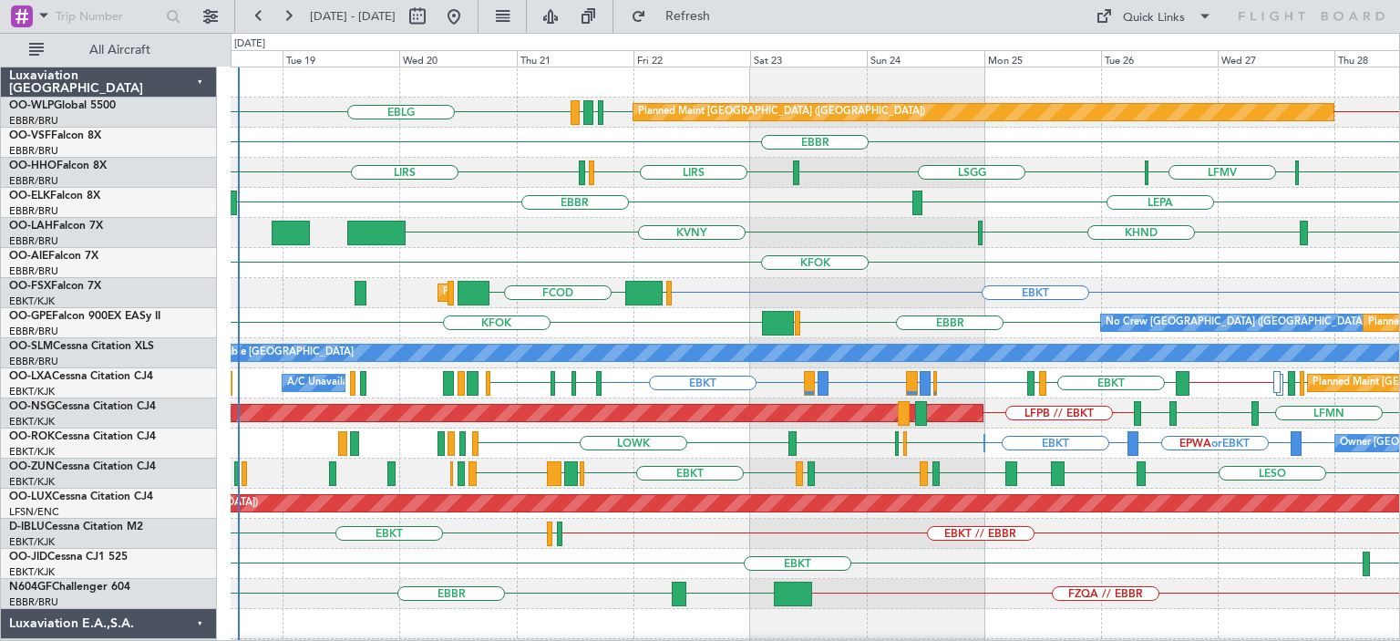
click at [840, 466] on div "EDDB EBLG LDDU EBLG Planned Maint [GEOGRAPHIC_DATA] ([GEOGRAPHIC_DATA]) EDDB //…" at bounding box center [815, 578] width 1169 height 1023
click at [512, 270] on div "KFOK" at bounding box center [815, 263] width 1169 height 30
click at [766, 253] on div "KFOK" at bounding box center [815, 263] width 1169 height 30
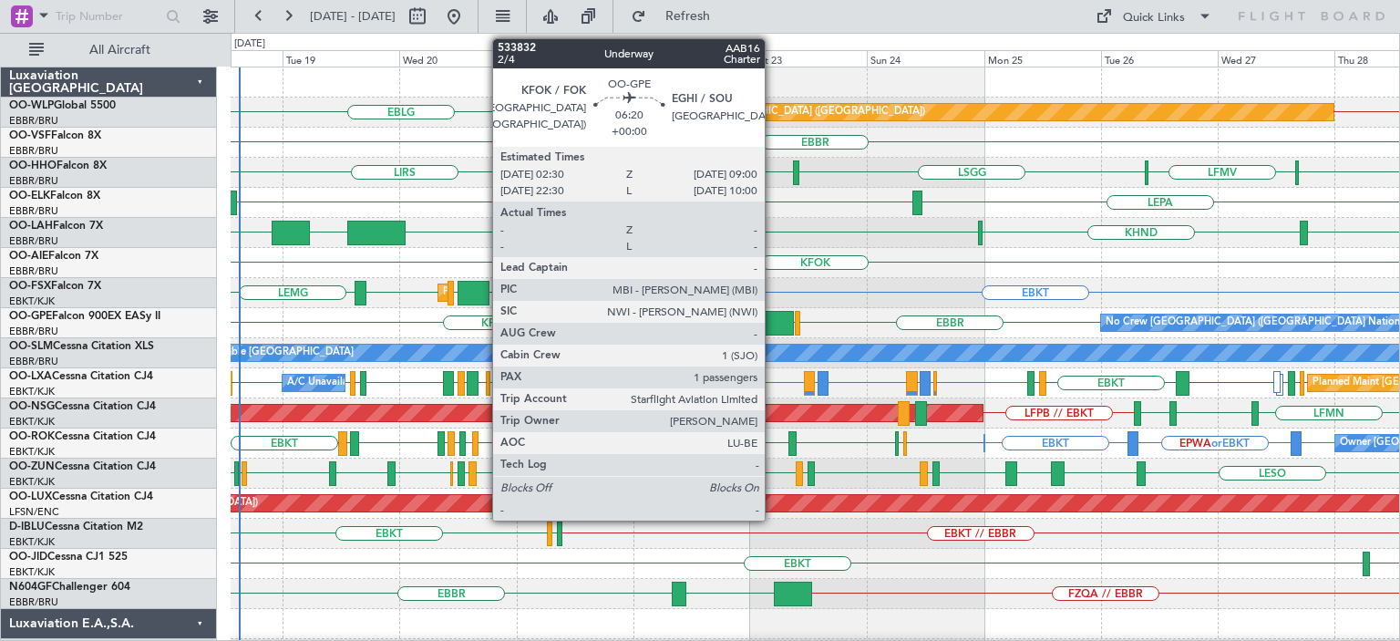
click at [773, 312] on div at bounding box center [778, 323] width 32 height 25
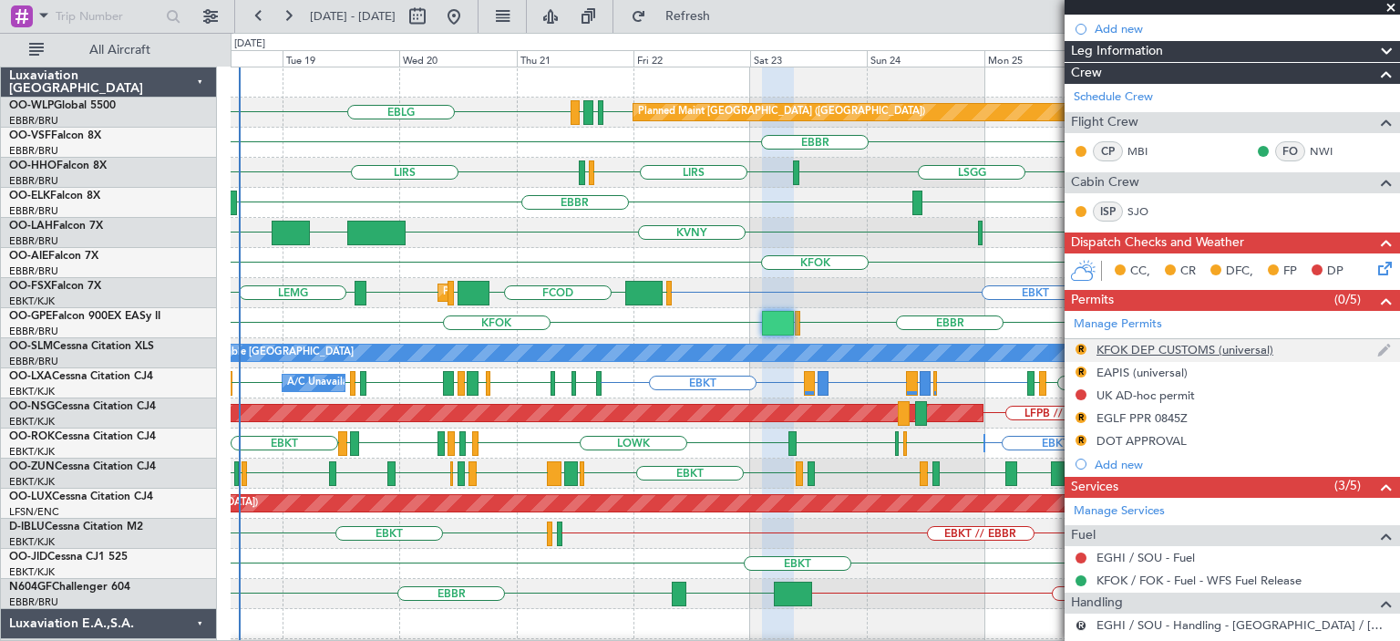
scroll to position [365, 0]
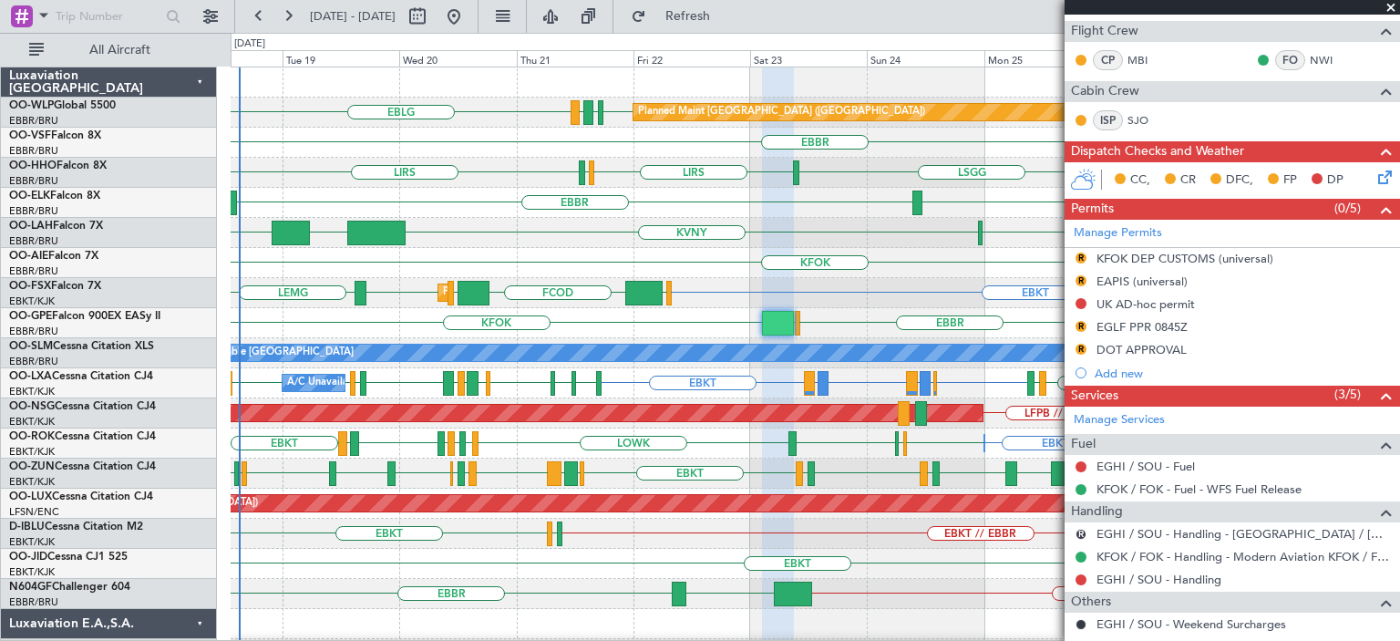
click at [1388, 6] on span at bounding box center [1391, 8] width 18 height 16
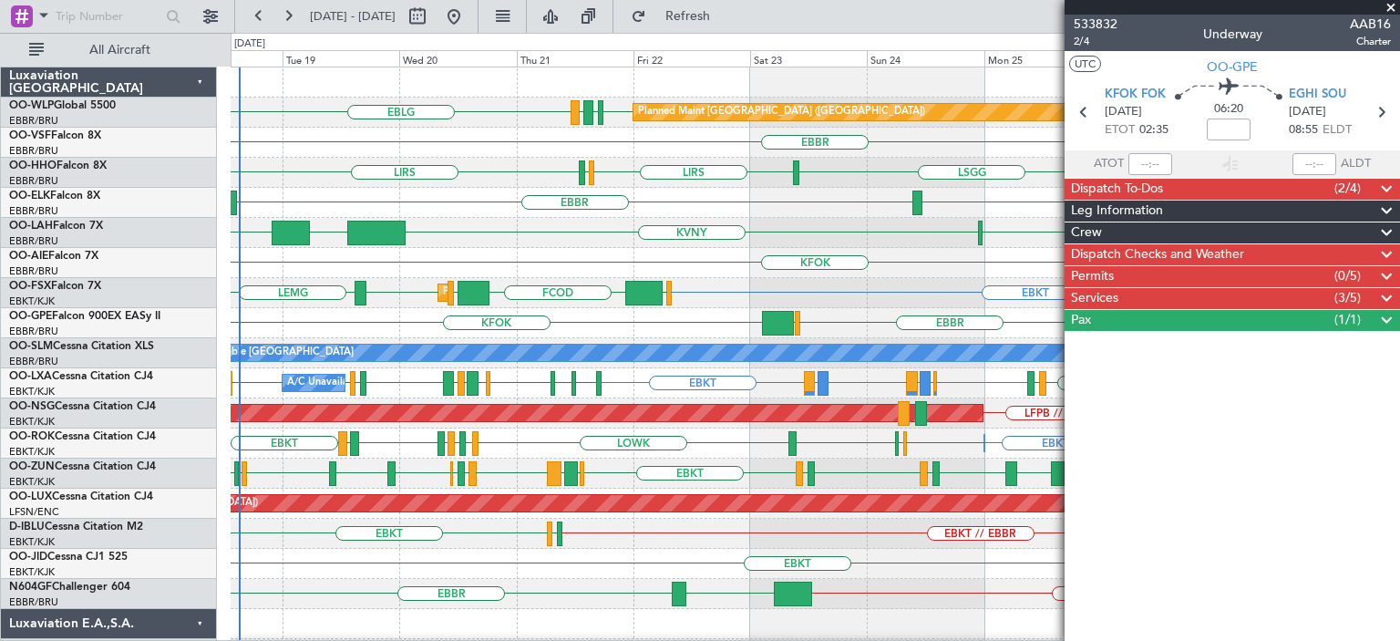
scroll to position [0, 0]
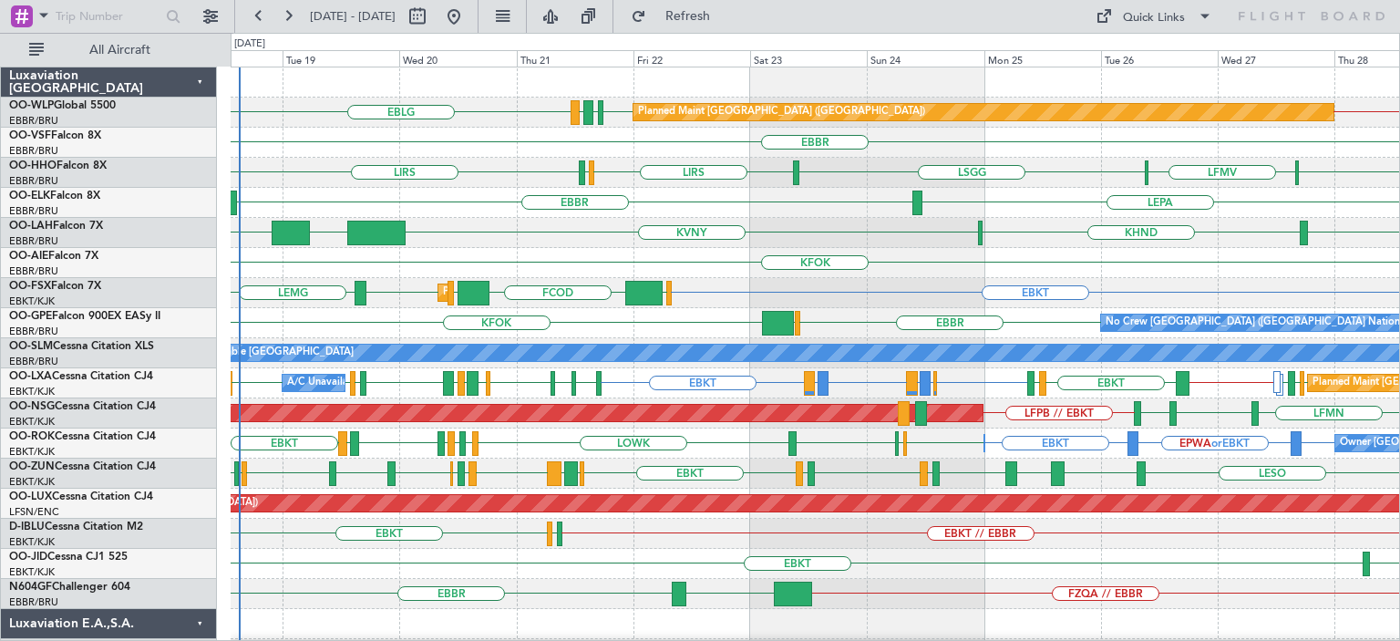
click at [902, 253] on div "KFOK" at bounding box center [815, 263] width 1169 height 30
click at [799, 250] on div "KFOK" at bounding box center [815, 263] width 1169 height 30
click at [1181, 12] on div "Quick Links" at bounding box center [1154, 18] width 62 height 18
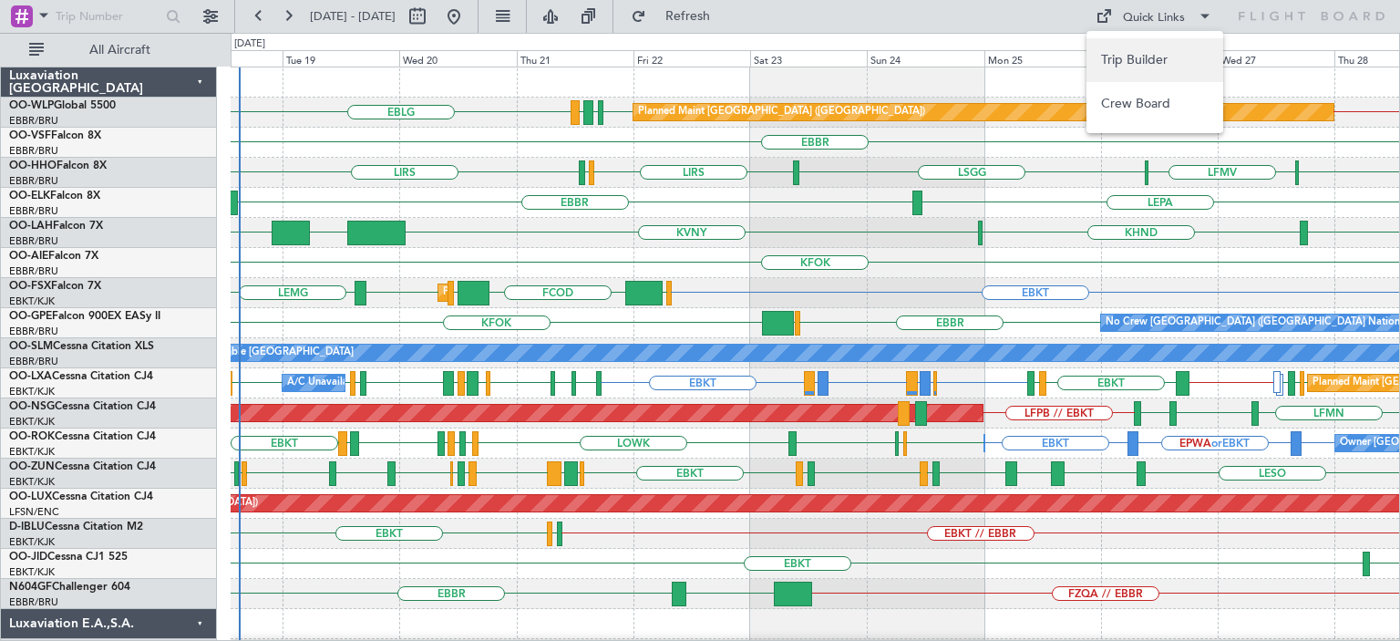
click at [1180, 54] on button "Trip Builder" at bounding box center [1155, 60] width 137 height 44
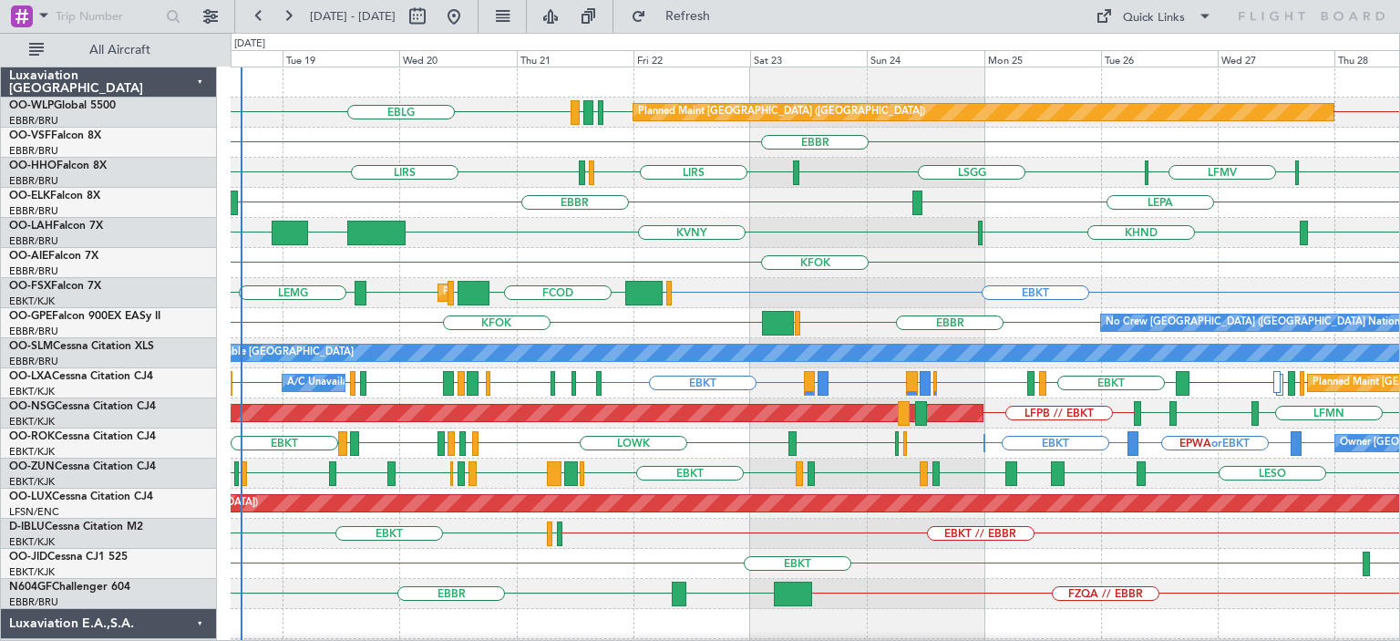
click at [458, 239] on div "KHND KVNY [GEOGRAPHIC_DATA] KIAD [GEOGRAPHIC_DATA]" at bounding box center [815, 233] width 1169 height 30
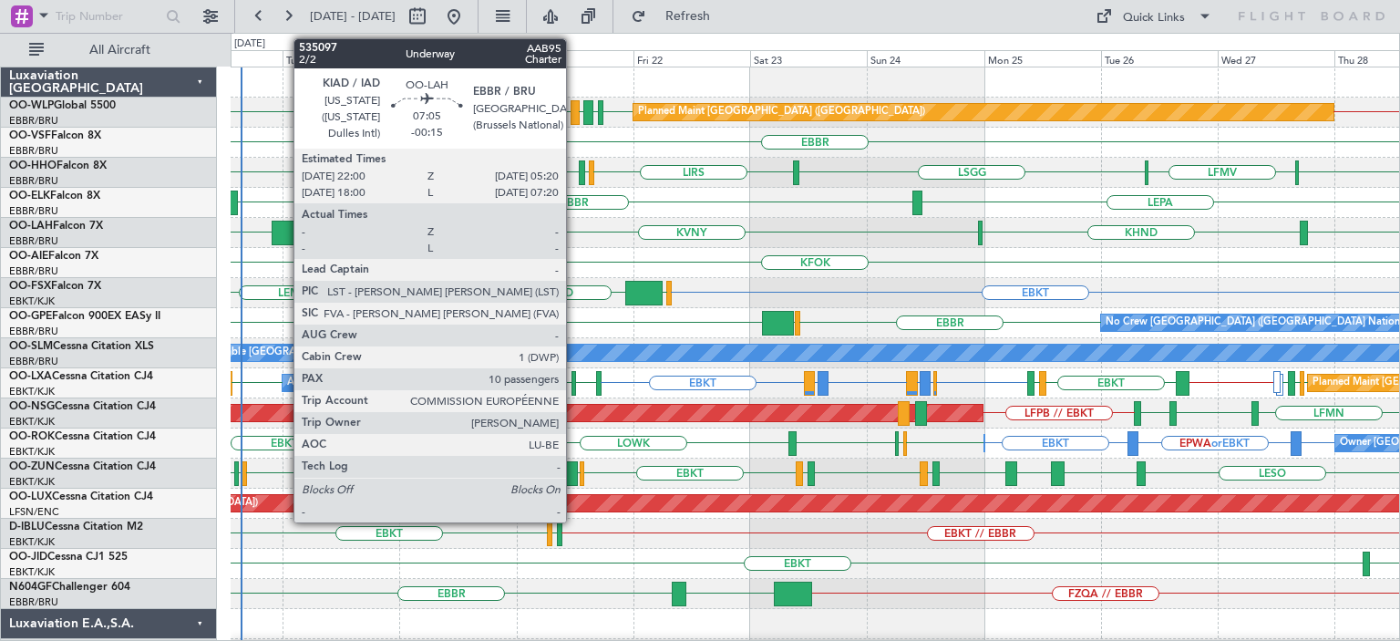
click at [284, 226] on div at bounding box center [290, 233] width 36 height 25
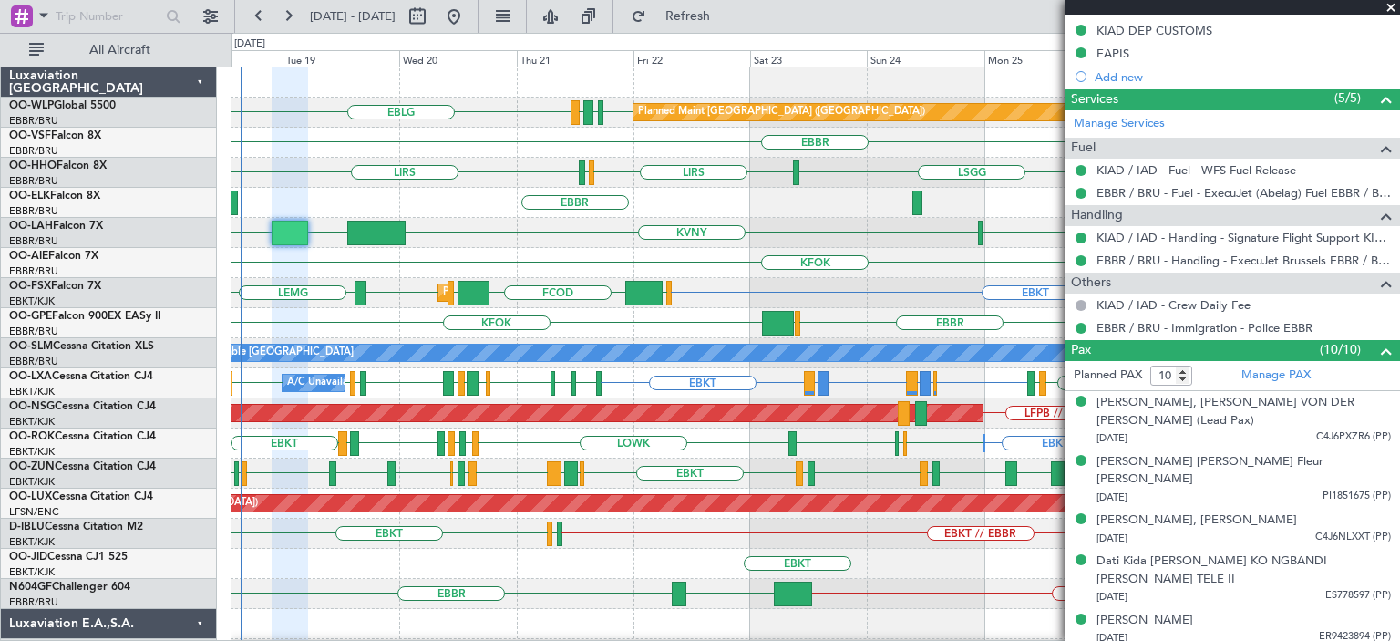
scroll to position [704, 0]
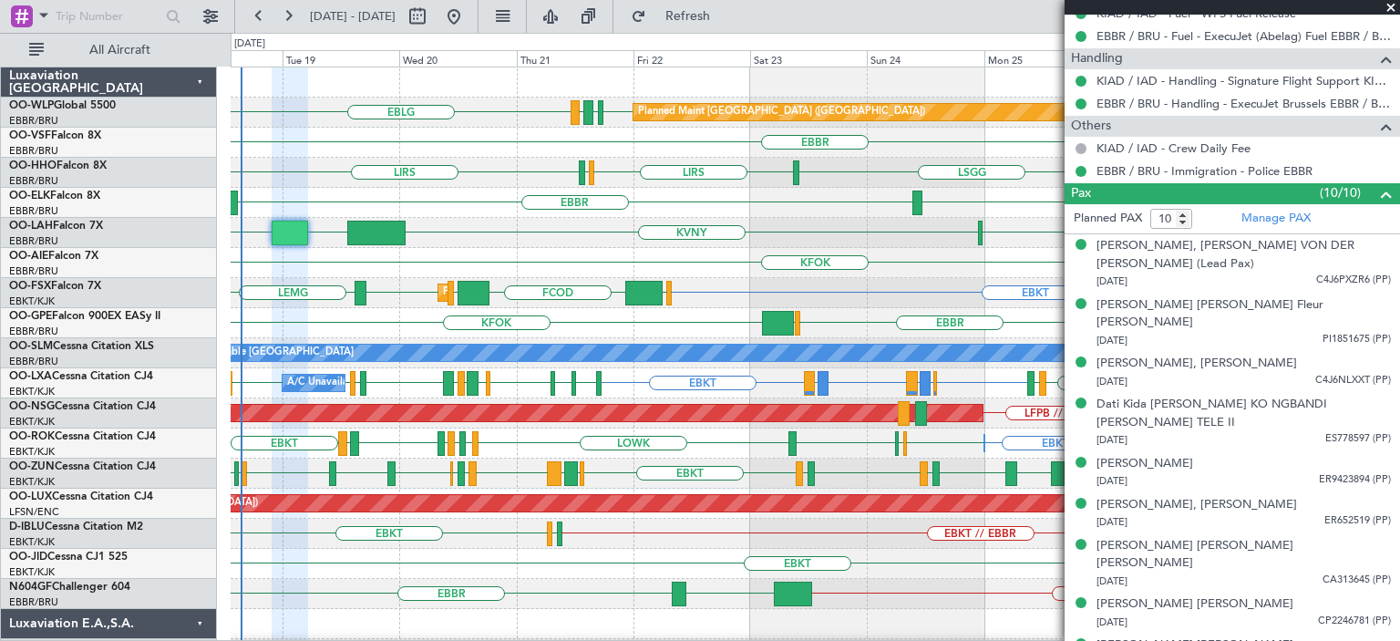
click at [1395, 5] on span at bounding box center [1391, 8] width 18 height 16
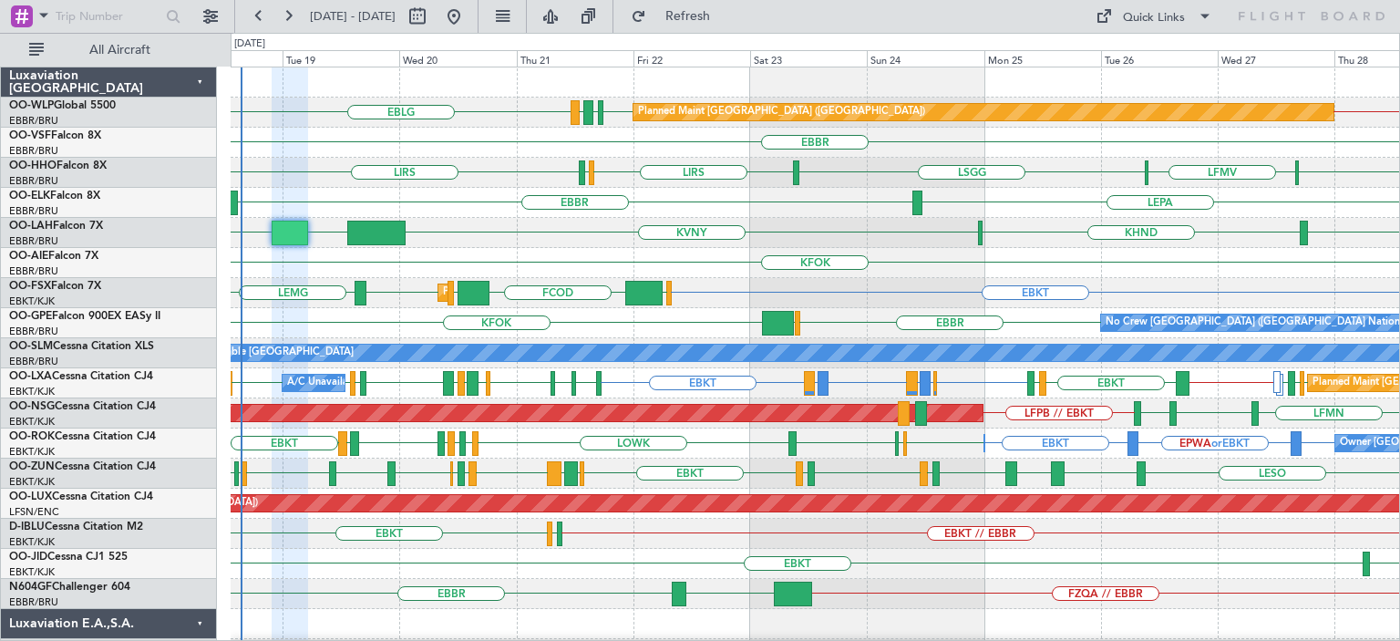
type input "0"
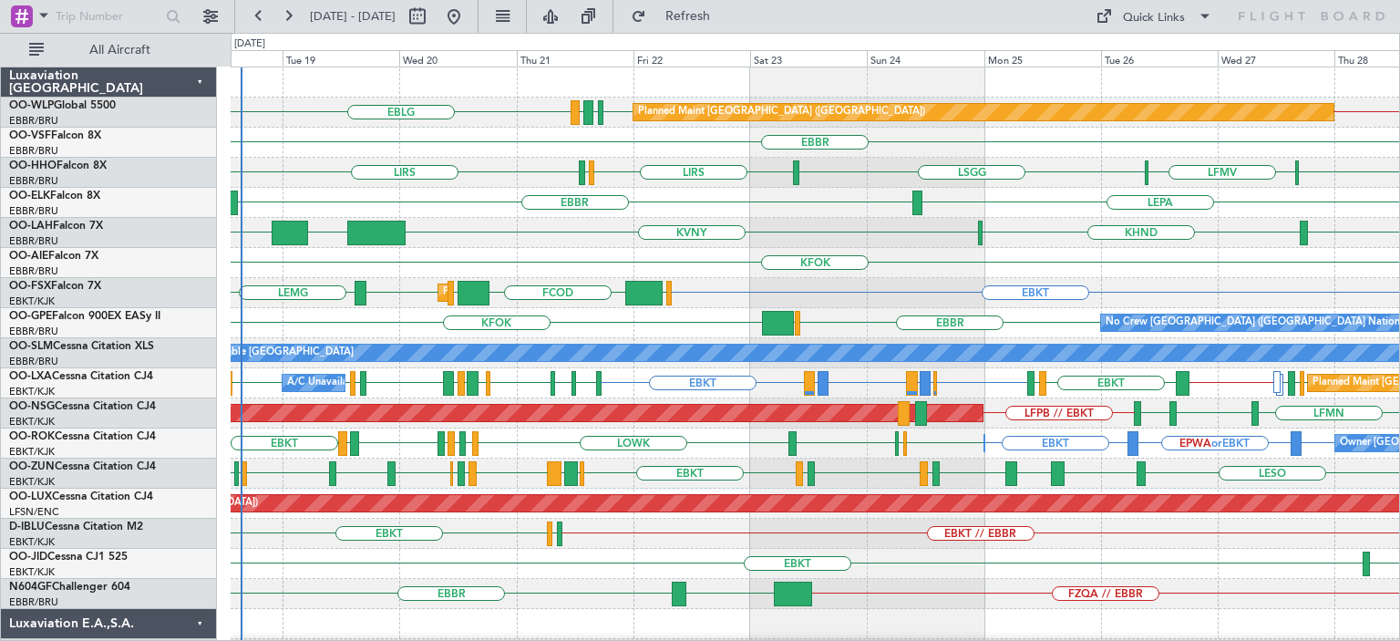
scroll to position [0, 0]
click at [641, 222] on div "KHND KVNY [GEOGRAPHIC_DATA] KIAD [GEOGRAPHIC_DATA]" at bounding box center [815, 233] width 1169 height 30
click at [606, 227] on div "KHND KVNY [GEOGRAPHIC_DATA] KIAD [GEOGRAPHIC_DATA]" at bounding box center [815, 233] width 1169 height 30
click at [470, 178] on div "LSGG LIRS [GEOGRAPHIC_DATA] LIRS [GEOGRAPHIC_DATA] LFMV AOG Maint Geneva ([GEOG…" at bounding box center [815, 173] width 1169 height 30
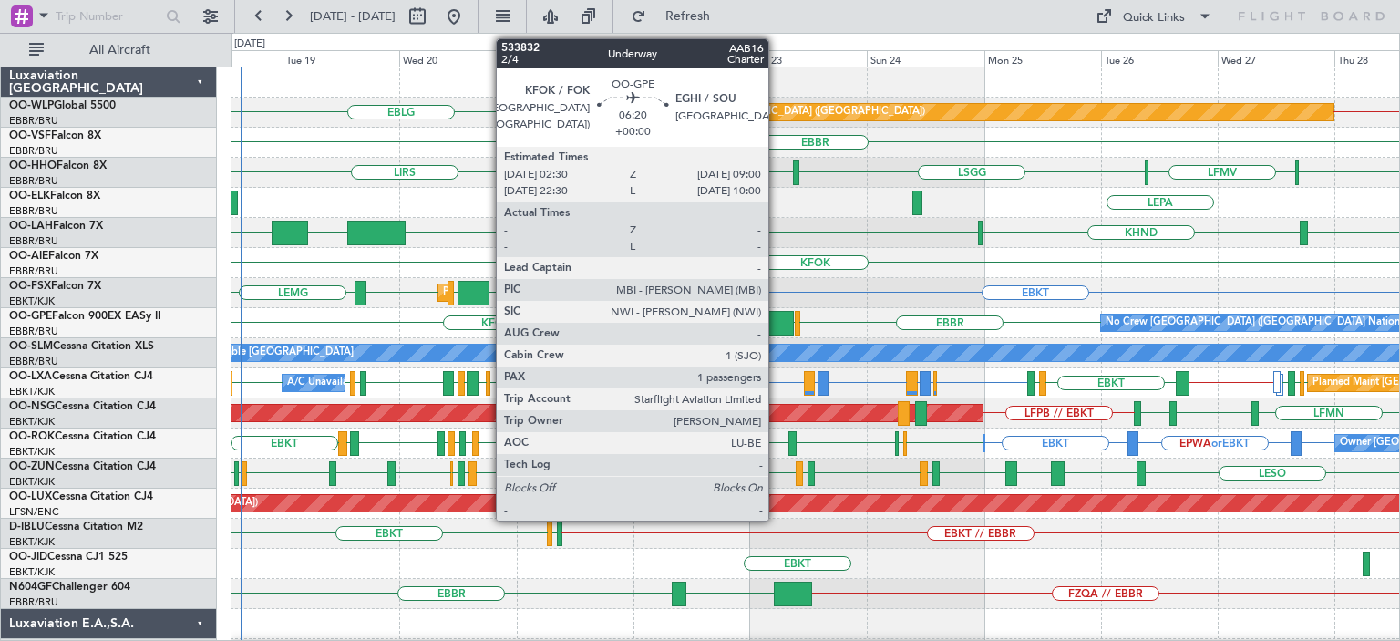
click at [778, 316] on div at bounding box center [778, 323] width 32 height 25
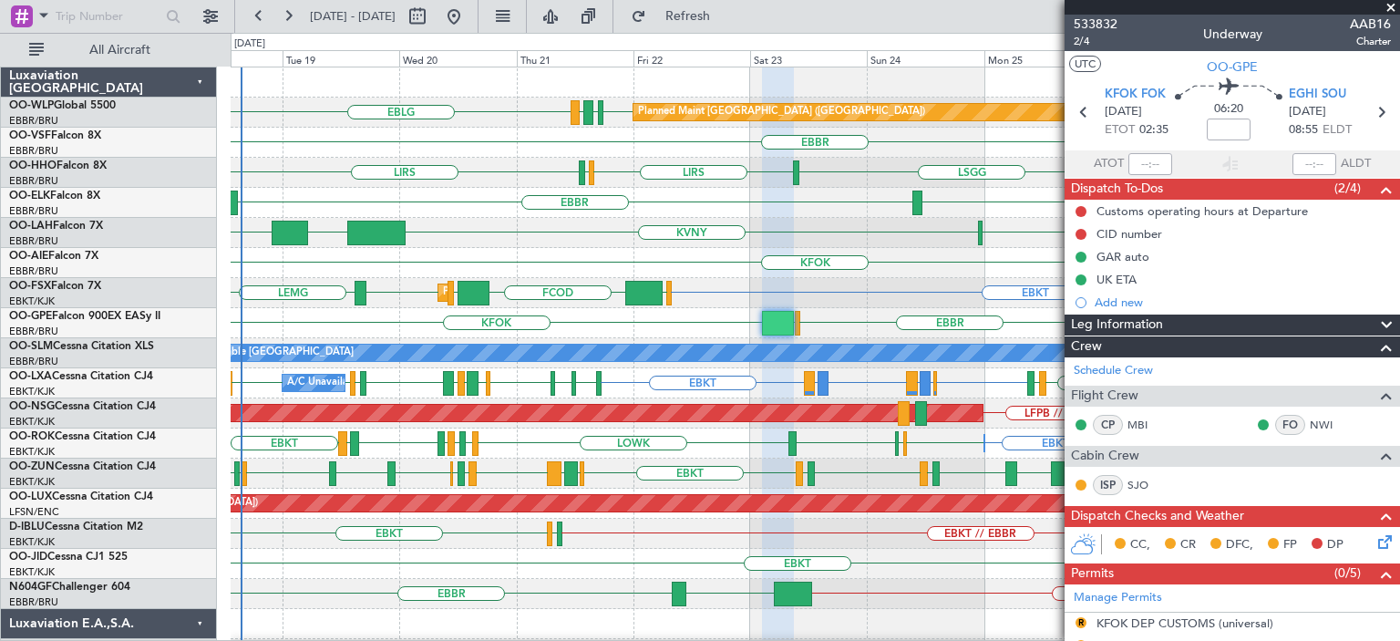
click at [1393, 8] on span at bounding box center [1391, 8] width 18 height 16
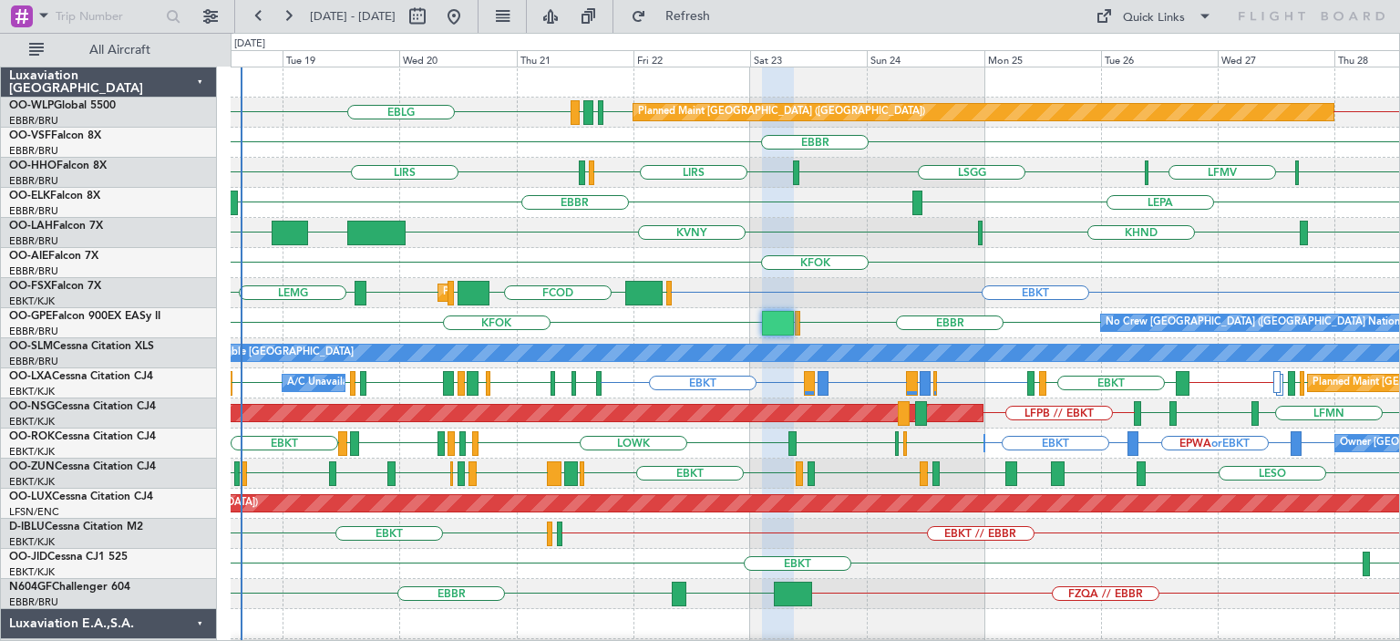
type input "0"
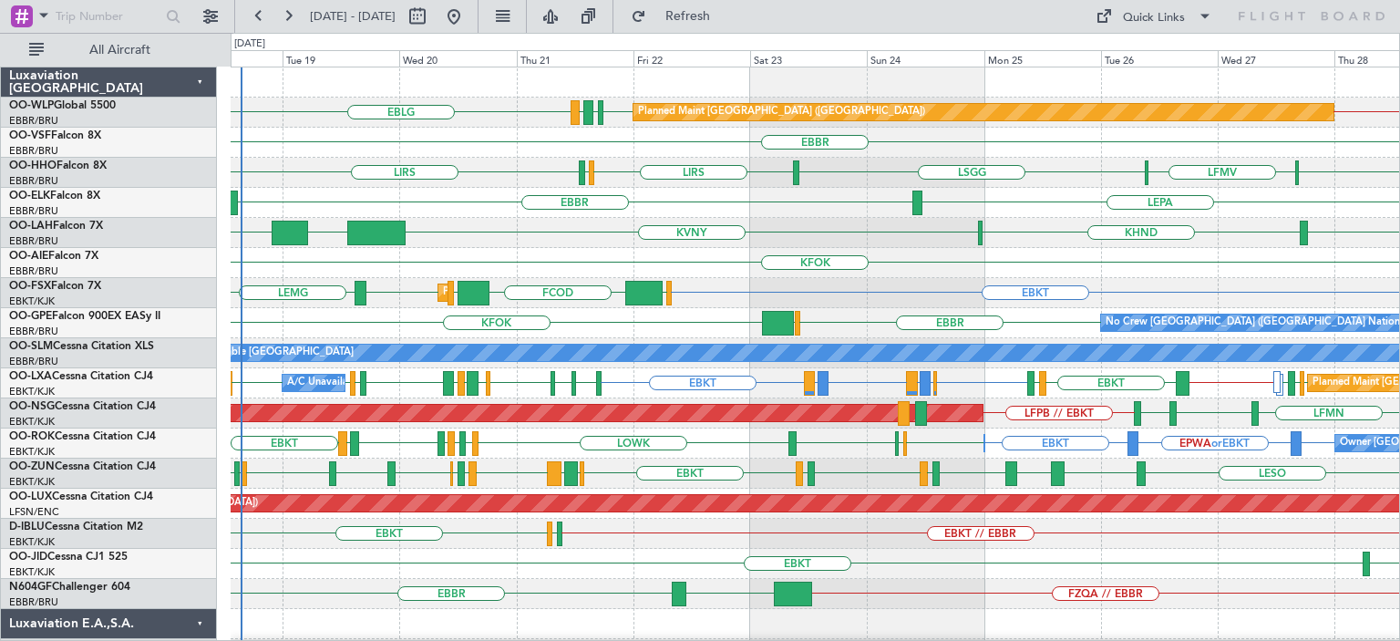
click at [1029, 225] on div "KASE KHND KVNY [GEOGRAPHIC_DATA] KIAD" at bounding box center [815, 233] width 1169 height 30
